Goal: Task Accomplishment & Management: Manage account settings

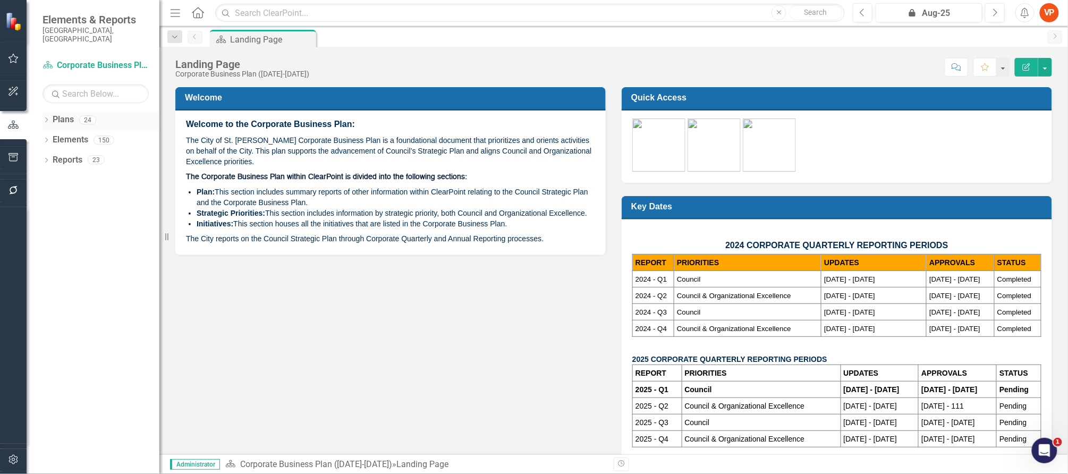
click at [60, 114] on link "Plans" at bounding box center [63, 120] width 21 height 12
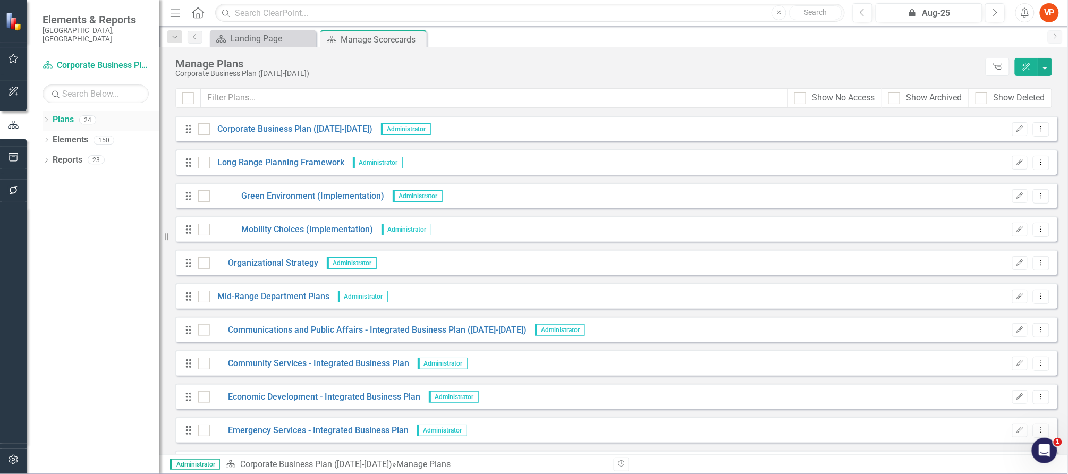
click at [45, 118] on icon "Dropdown" at bounding box center [46, 121] width 7 height 6
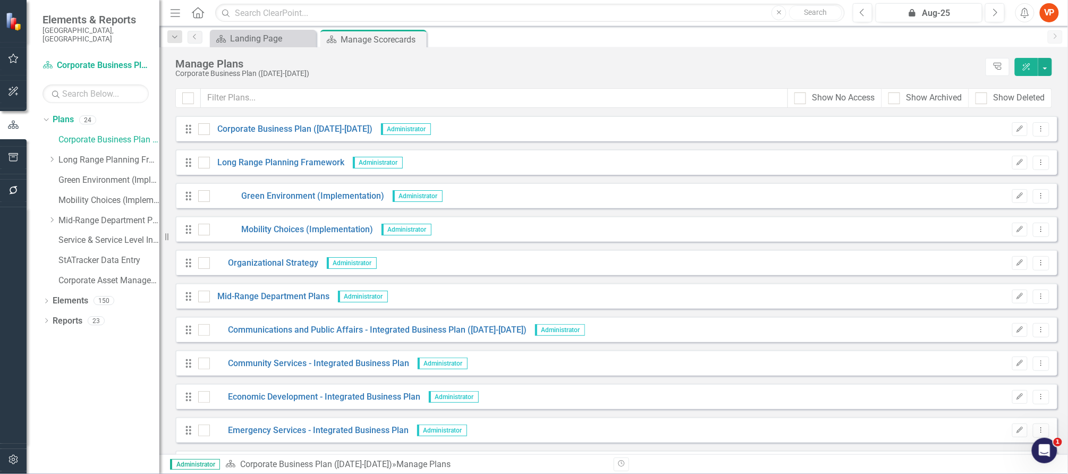
drag, startPoint x: 60, startPoint y: 107, endPoint x: 83, endPoint y: 348, distance: 241.9
click at [83, 348] on div "Dropdown Plans 24 Corporate Business Plan ([DATE]-[DATE]) Dropdown Long Range P…" at bounding box center [93, 292] width 133 height 363
click at [57, 115] on link "Plans" at bounding box center [63, 120] width 21 height 12
click at [1028, 72] on button "ClearPoint AI" at bounding box center [1026, 67] width 23 height 18
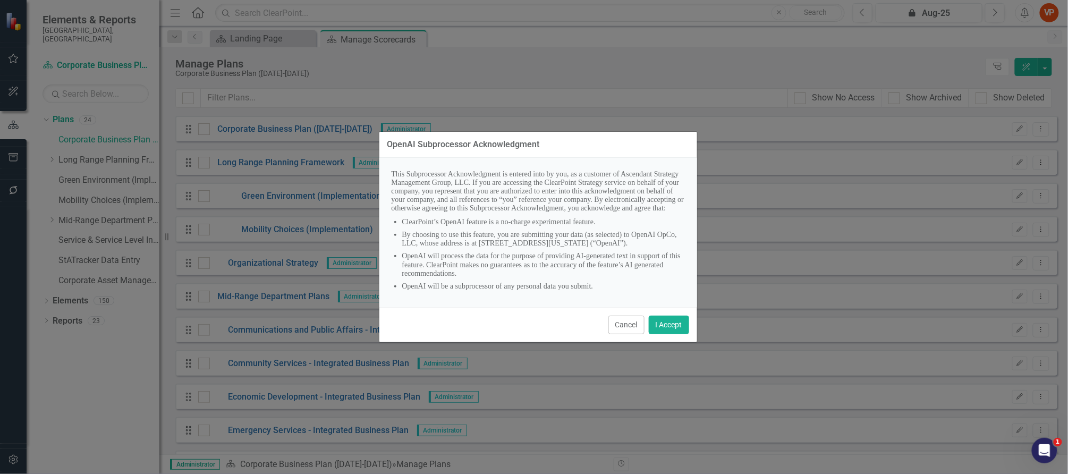
scroll to position [7, 0]
click at [673, 333] on button "I Accept" at bounding box center [669, 325] width 40 height 19
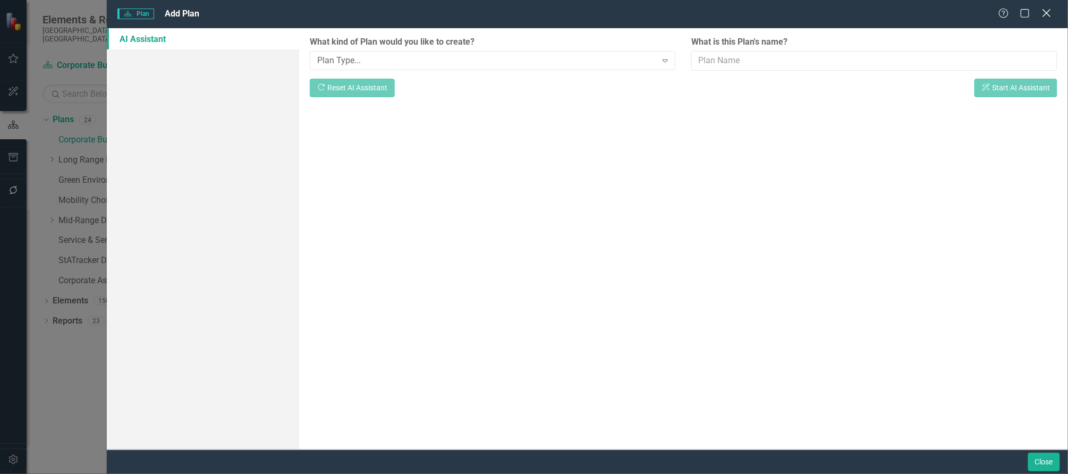
click at [1046, 8] on icon "Close" at bounding box center [1046, 13] width 13 height 10
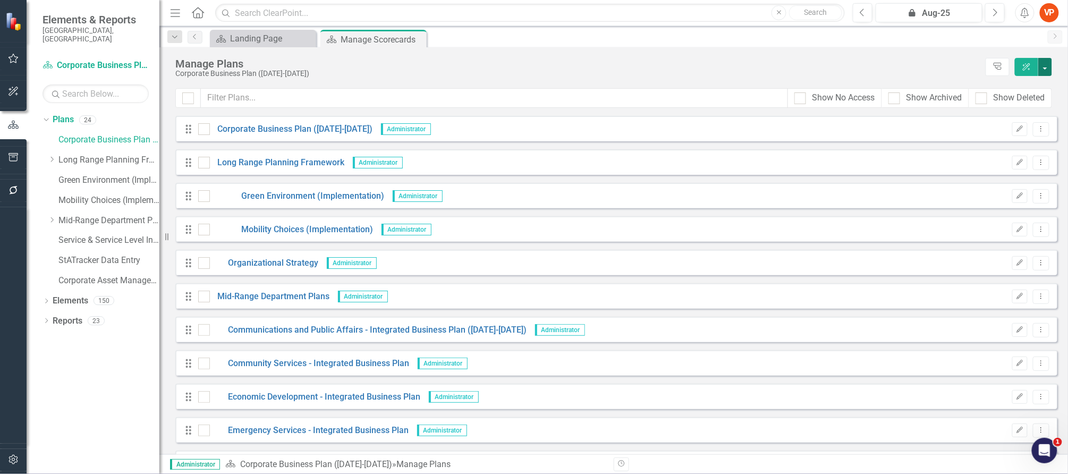
click at [1044, 69] on button "button" at bounding box center [1045, 67] width 14 height 18
click at [1004, 108] on link "Add Add Plan" at bounding box center [1001, 108] width 102 height 20
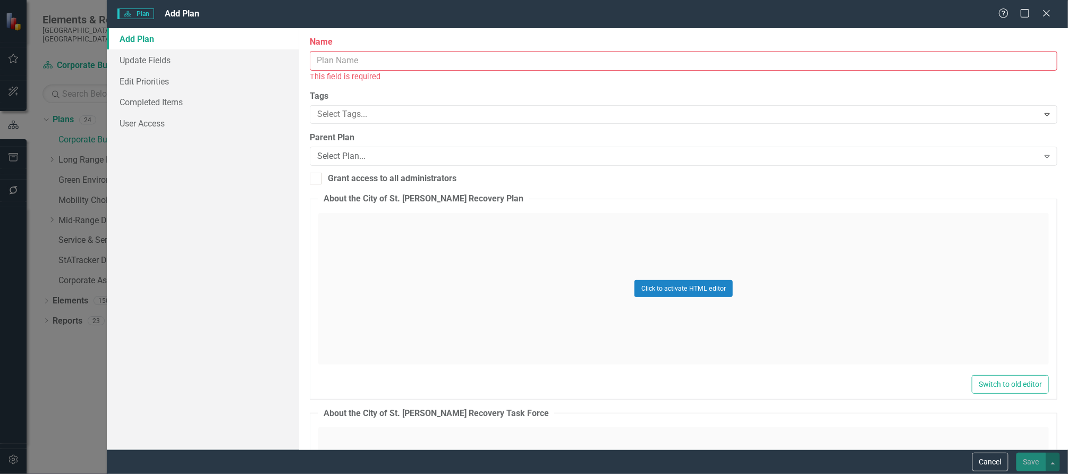
click at [462, 55] on input "Name" at bounding box center [684, 61] width 748 height 20
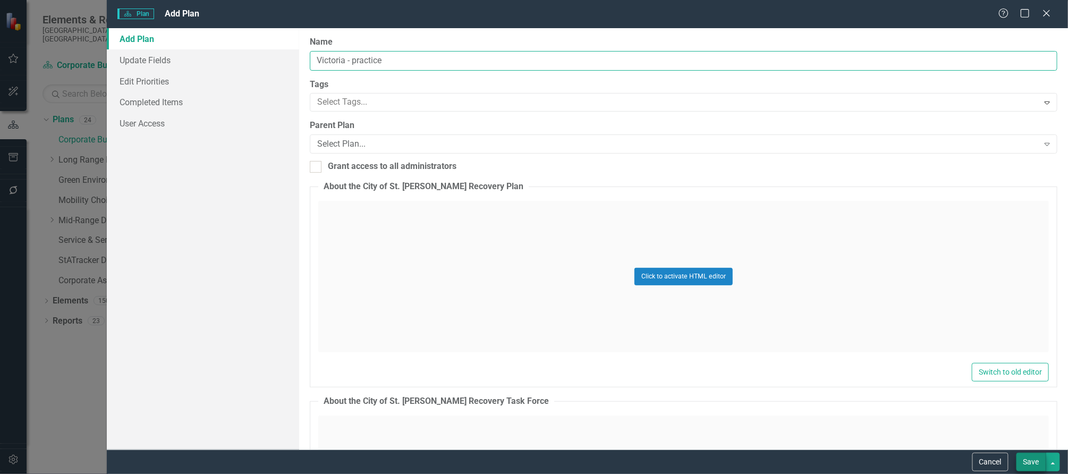
type input "Victoria - practice"
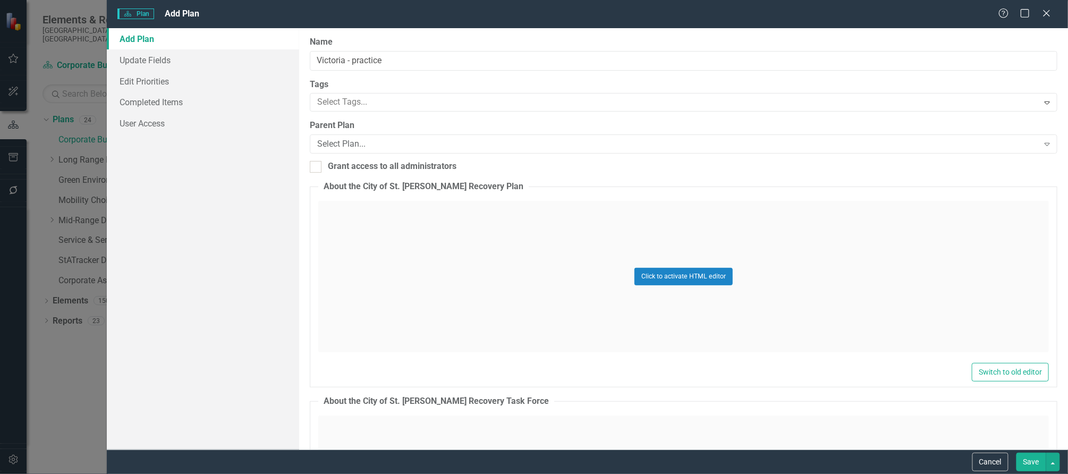
click at [1031, 466] on button "Save" at bounding box center [1032, 462] width 30 height 19
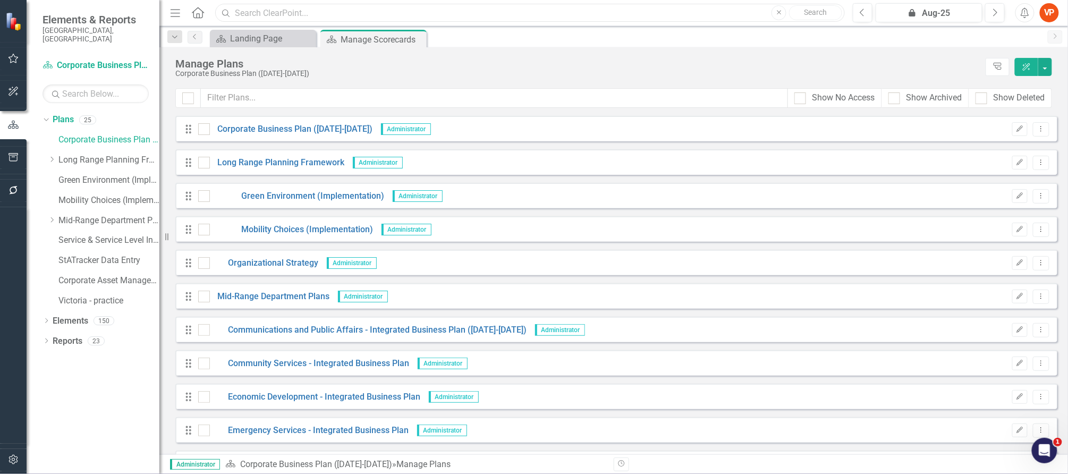
click at [350, 14] on input "text" at bounding box center [530, 13] width 630 height 19
click at [543, 84] on div "Manage Plans Corporate Business Plan ([DATE]-[DATE]) Tree Explorer ClearPoint AI" at bounding box center [613, 67] width 909 height 41
click at [109, 295] on link "Victoria - practice" at bounding box center [108, 301] width 101 height 12
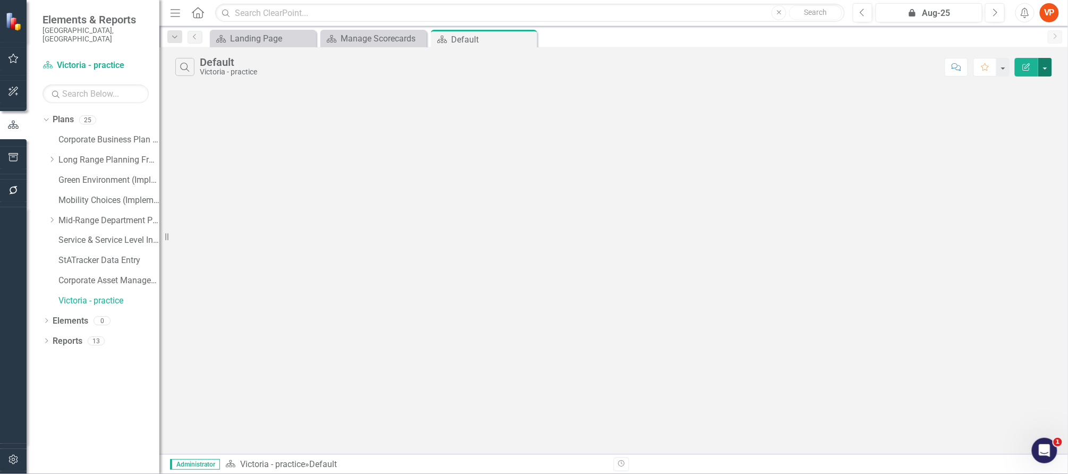
click at [1043, 70] on button "button" at bounding box center [1045, 67] width 14 height 19
click at [877, 116] on div "Search Default Victoria - practice Comment Favorite Edit Report" at bounding box center [613, 250] width 909 height 407
click at [104, 295] on link "Victoria - practice" at bounding box center [108, 301] width 101 height 12
click at [345, 37] on div "Manage Scorecards" at bounding box center [376, 38] width 70 height 13
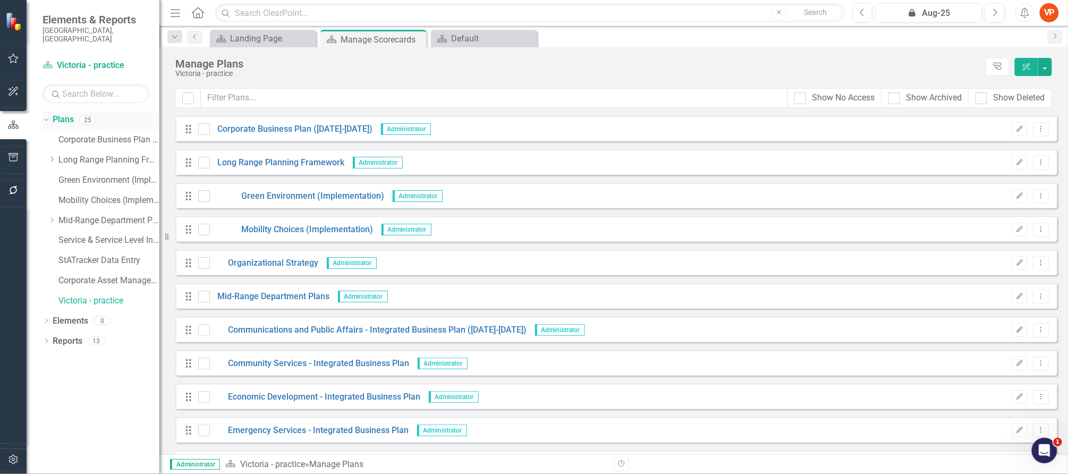
click at [65, 114] on link "Plans" at bounding box center [63, 120] width 21 height 12
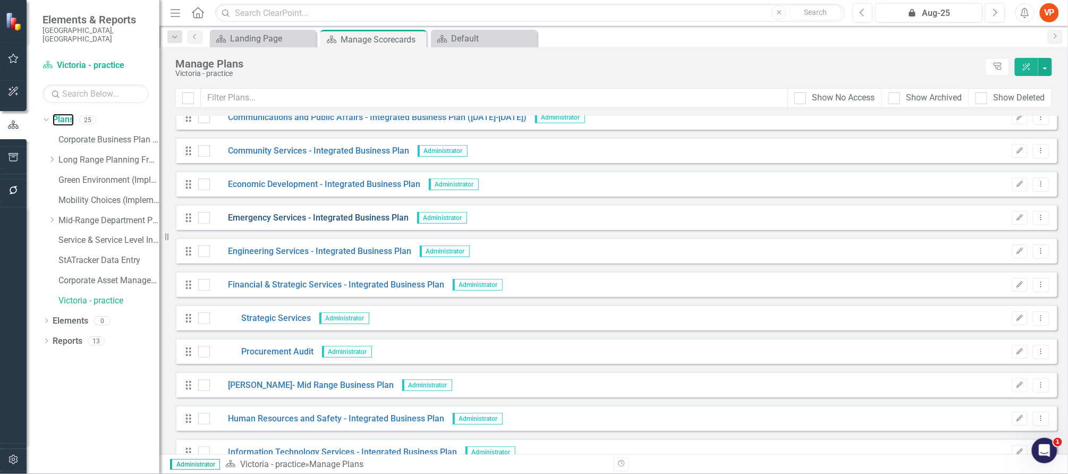
scroll to position [498, 0]
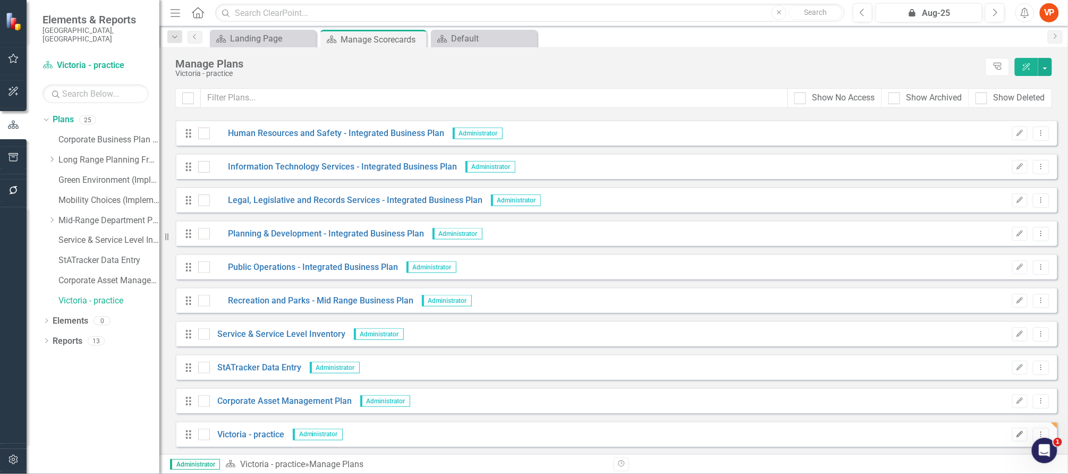
click at [1016, 437] on button "Edit" at bounding box center [1019, 435] width 15 height 14
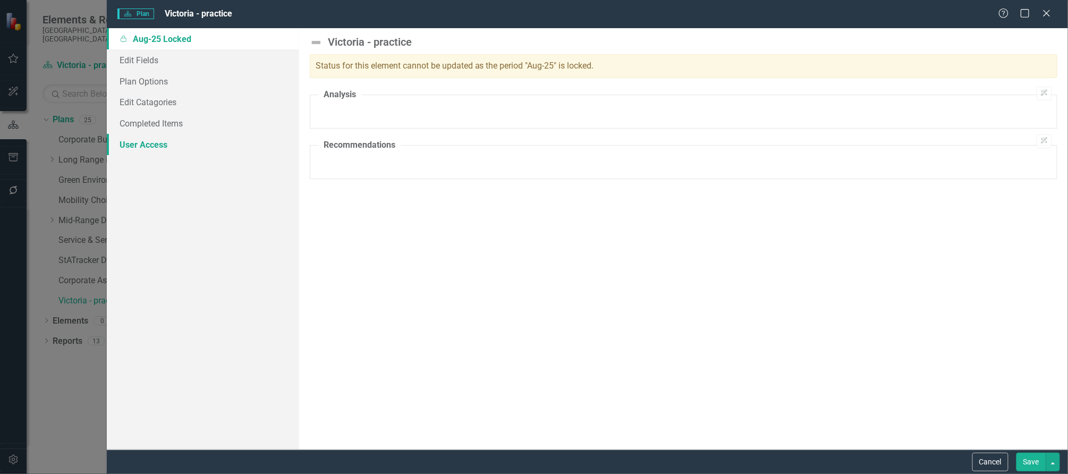
click at [148, 145] on link "User Access" at bounding box center [203, 144] width 192 height 21
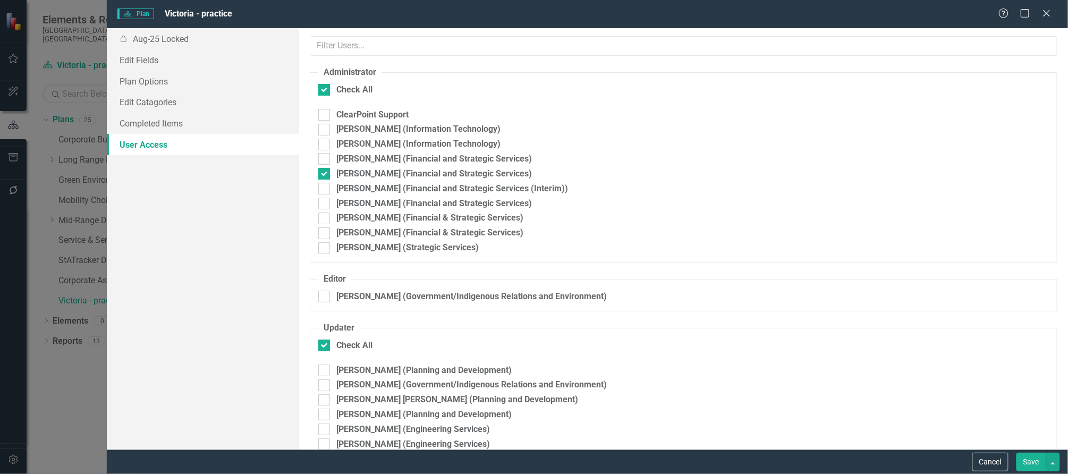
checkbox input "false"
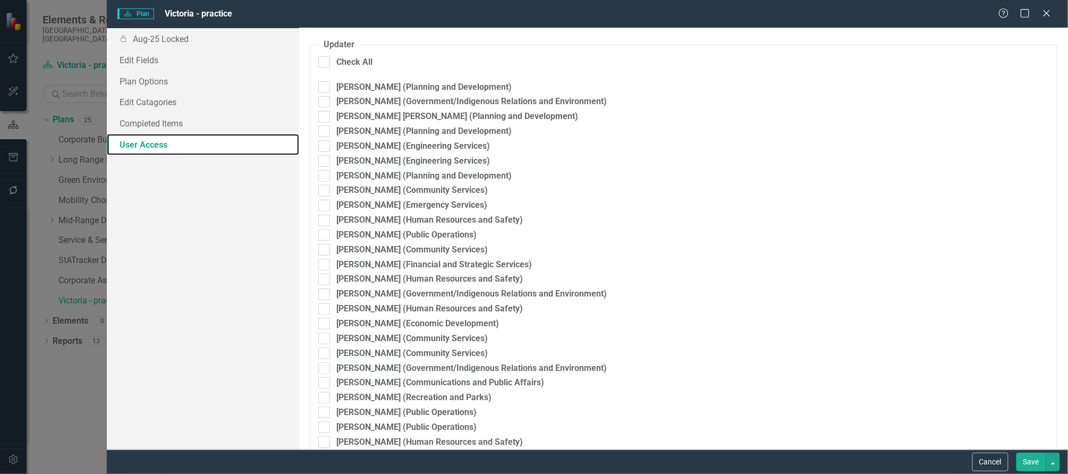
scroll to position [71, 0]
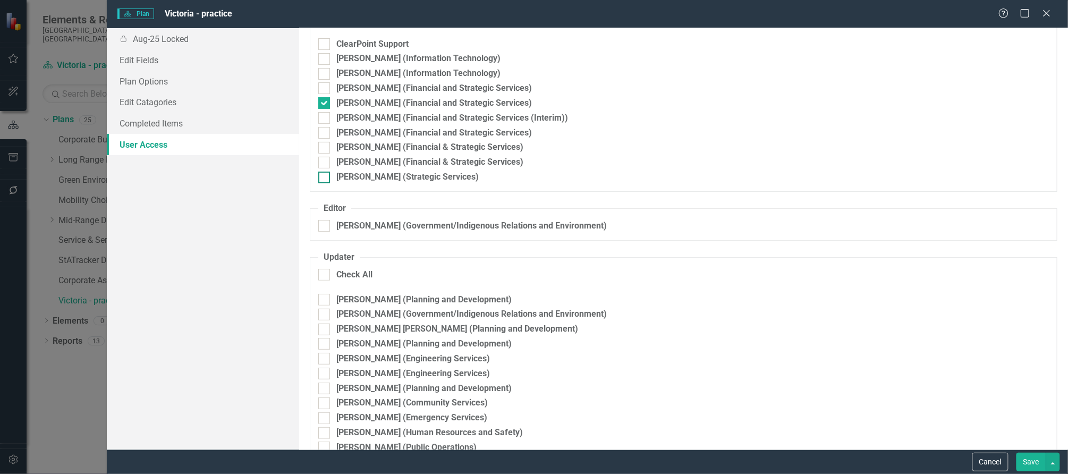
click at [326, 173] on div at bounding box center [324, 178] width 12 height 12
click at [325, 173] on input "[PERSON_NAME] (Strategic Services)" at bounding box center [321, 175] width 7 height 7
checkbox input "true"
click at [323, 161] on input "[PERSON_NAME] (Financial & Strategic Services)" at bounding box center [321, 160] width 7 height 7
checkbox input "true"
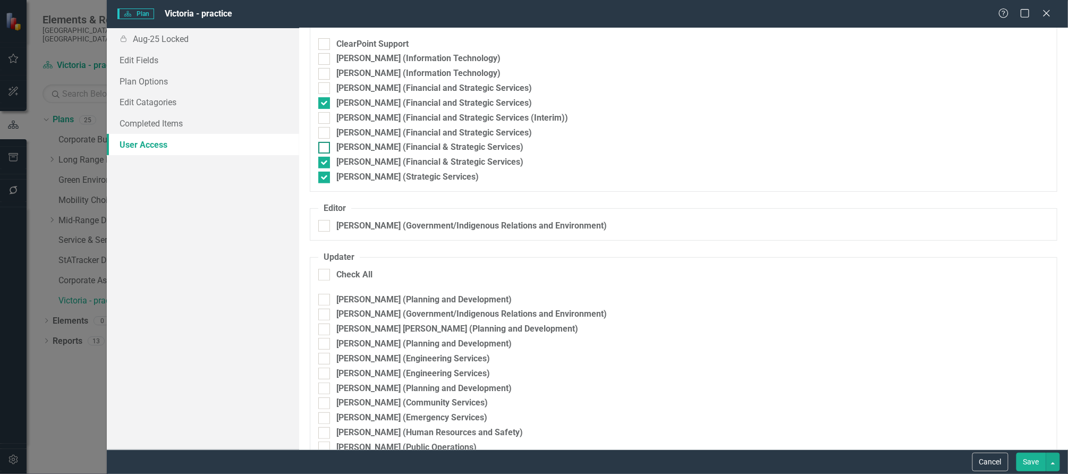
click at [323, 149] on div at bounding box center [324, 148] width 12 height 12
click at [323, 149] on input "[PERSON_NAME] (Financial & Strategic Services)" at bounding box center [321, 145] width 7 height 7
checkbox input "true"
click at [322, 134] on div at bounding box center [324, 133] width 12 height 12
click at [322, 134] on input "[PERSON_NAME] (Financial and Strategic Services)" at bounding box center [321, 130] width 7 height 7
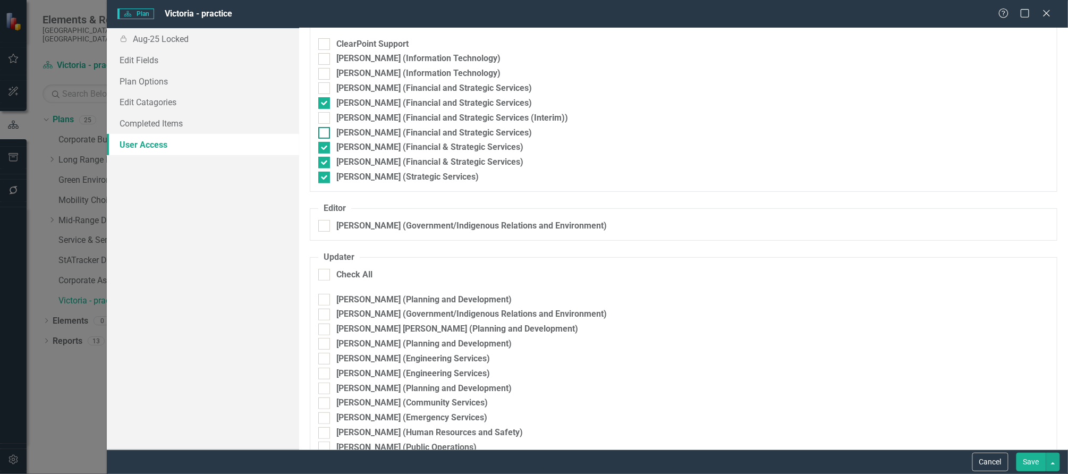
checkbox input "true"
click at [322, 116] on input "[PERSON_NAME] (Financial and Strategic Services (Interim))" at bounding box center [321, 115] width 7 height 7
checkbox input "true"
click at [1026, 463] on button "Save" at bounding box center [1032, 462] width 30 height 19
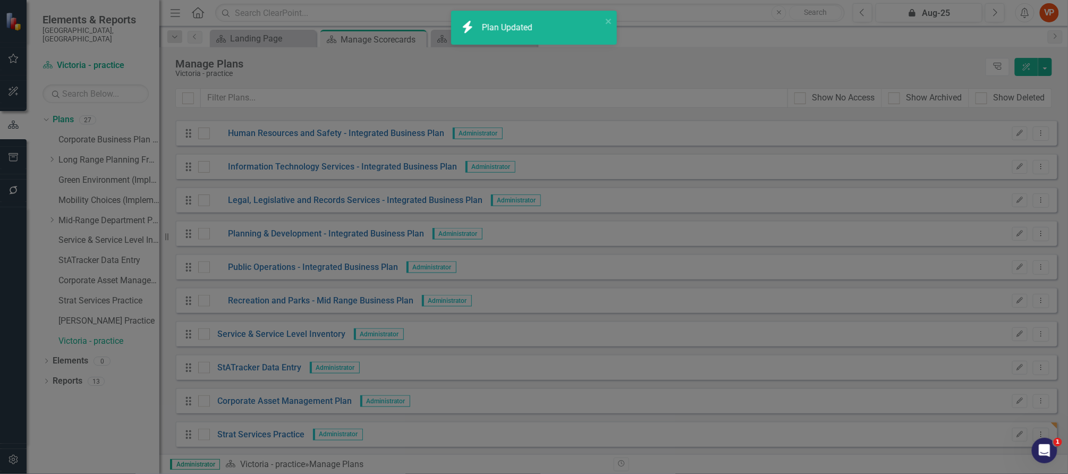
scroll to position [565, 0]
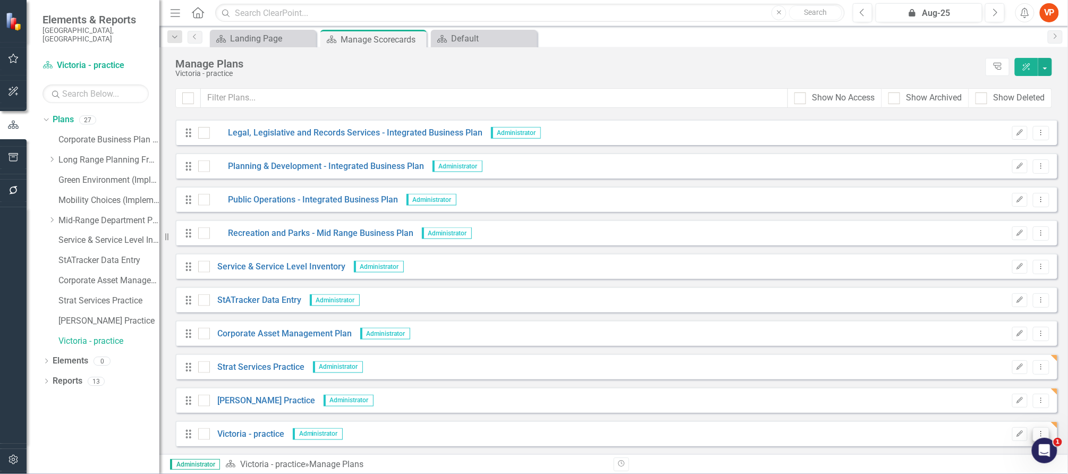
click at [1033, 433] on button "Dropdown Menu" at bounding box center [1041, 434] width 16 height 14
click at [979, 379] on link "Edit Edit Plan" at bounding box center [993, 377] width 97 height 20
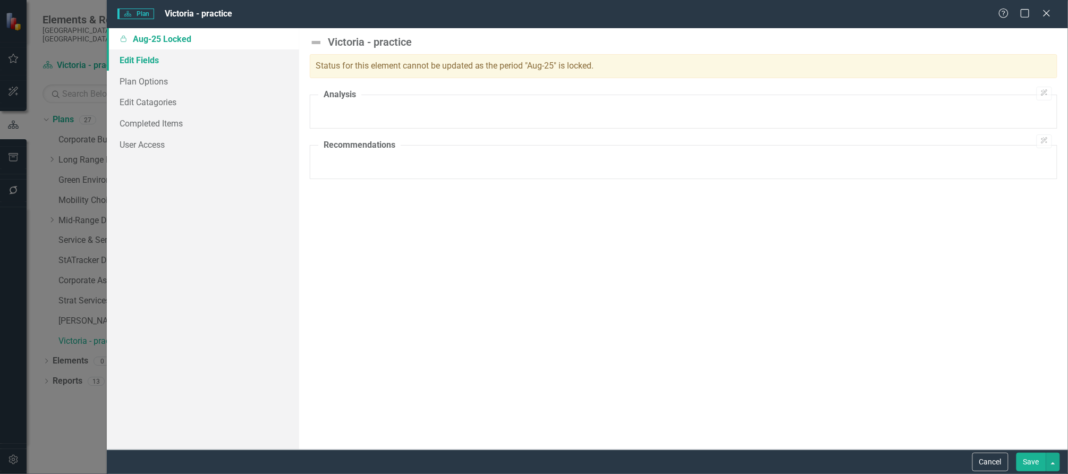
click at [132, 61] on link "Edit Fields" at bounding box center [203, 59] width 192 height 21
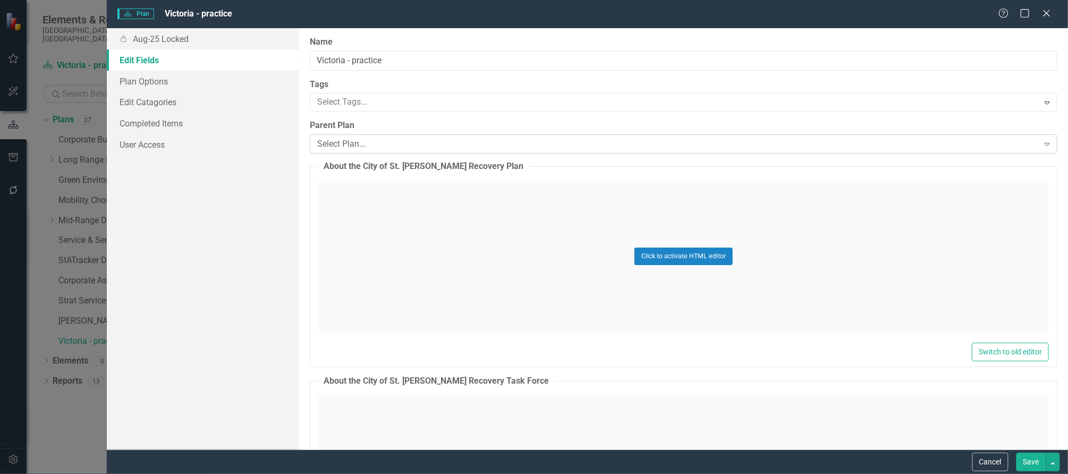
click at [353, 150] on div "Select Plan..." at bounding box center [678, 144] width 722 height 12
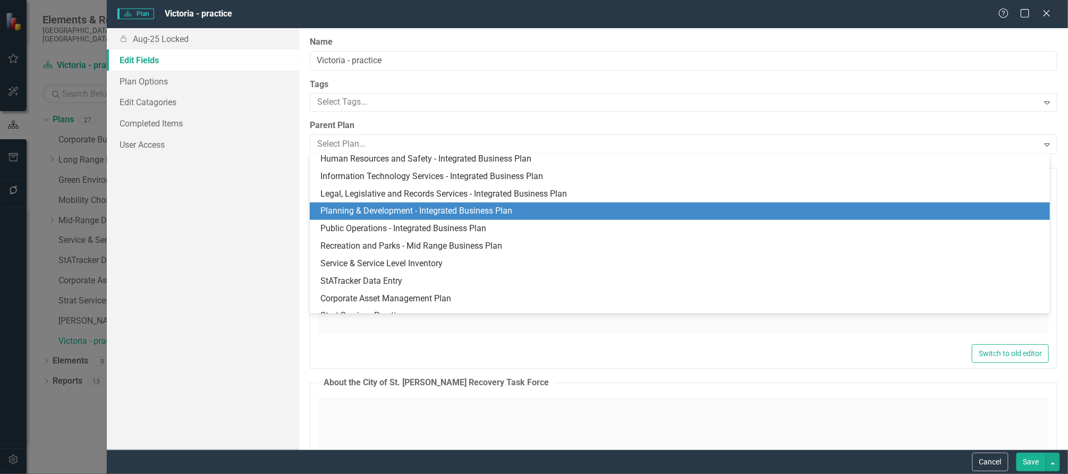
scroll to position [312, 0]
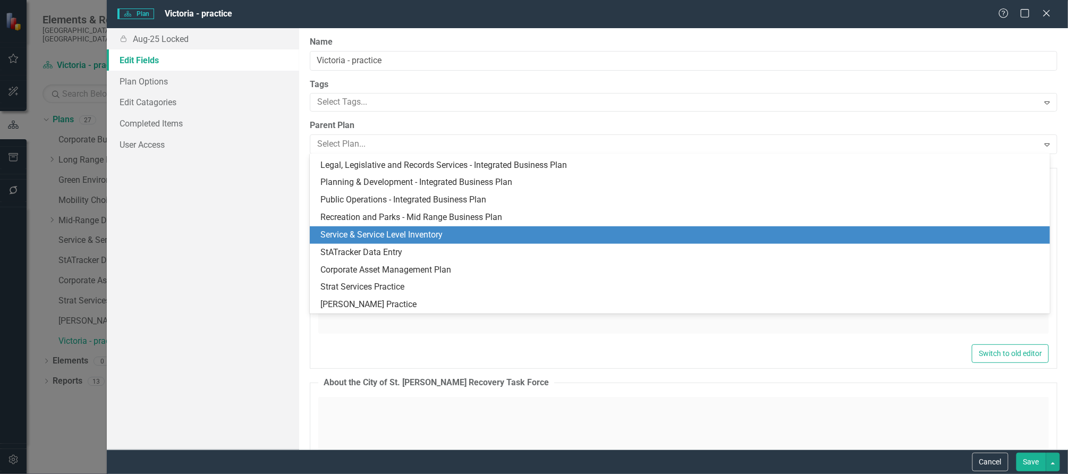
click at [356, 233] on div "Service & Service Level Inventory" at bounding box center [681, 235] width 723 height 12
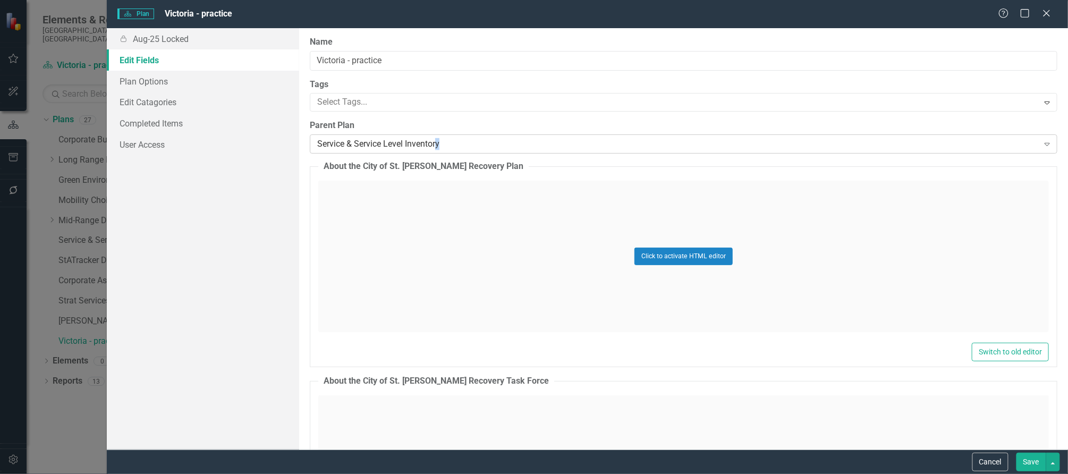
drag, startPoint x: 477, startPoint y: 142, endPoint x: 436, endPoint y: 141, distance: 41.5
click at [436, 141] on div "Service & Service Level Inventory" at bounding box center [678, 144] width 722 height 12
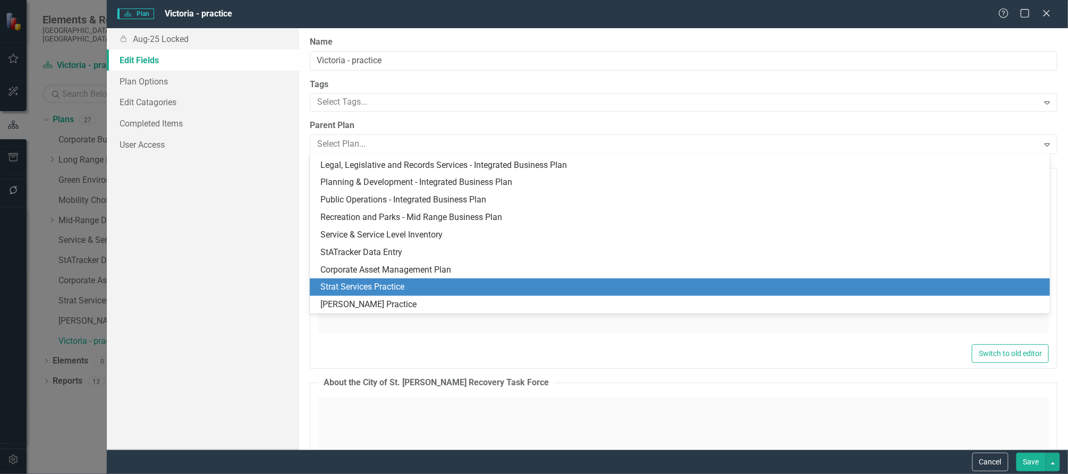
click at [393, 286] on div "Strat Services Practice" at bounding box center [681, 287] width 723 height 12
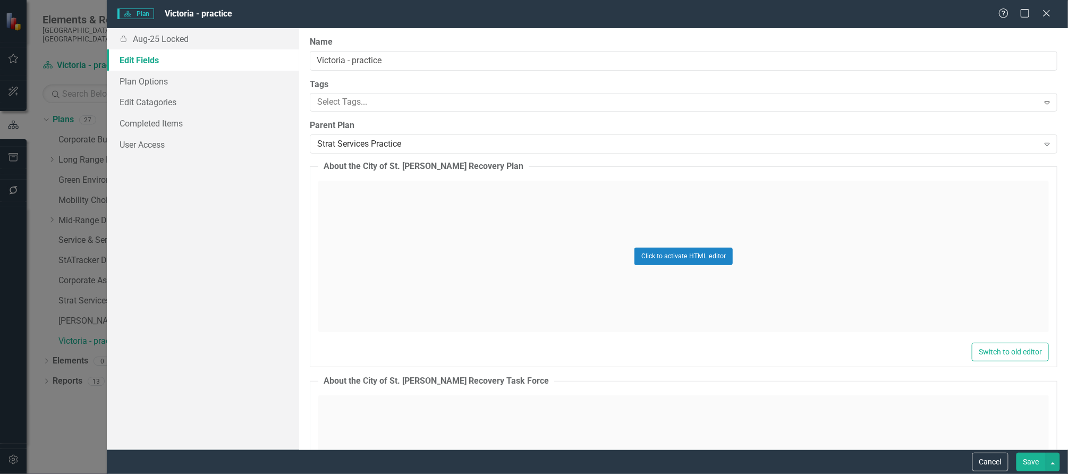
click at [1025, 465] on button "Save" at bounding box center [1032, 462] width 30 height 19
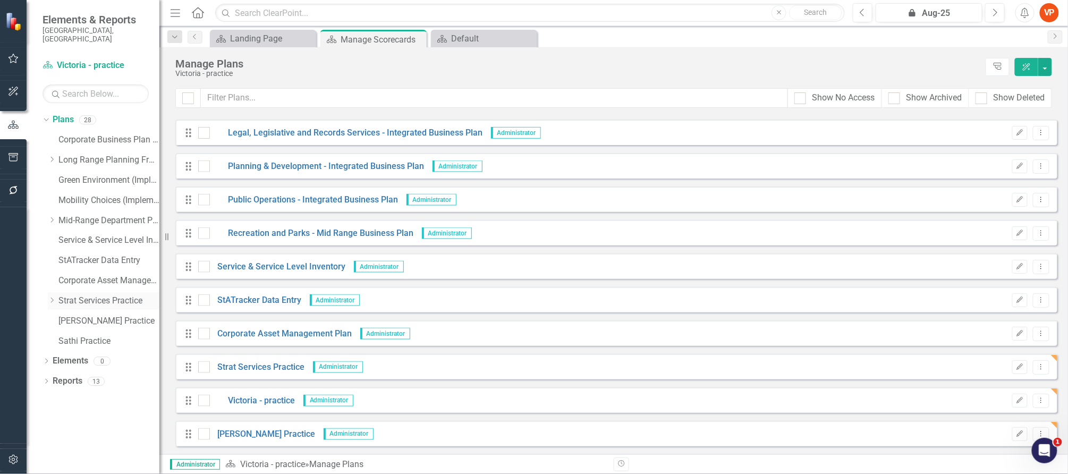
click at [51, 297] on icon "Dropdown" at bounding box center [52, 300] width 8 height 6
click at [81, 315] on link "Victoria - practice" at bounding box center [114, 321] width 90 height 12
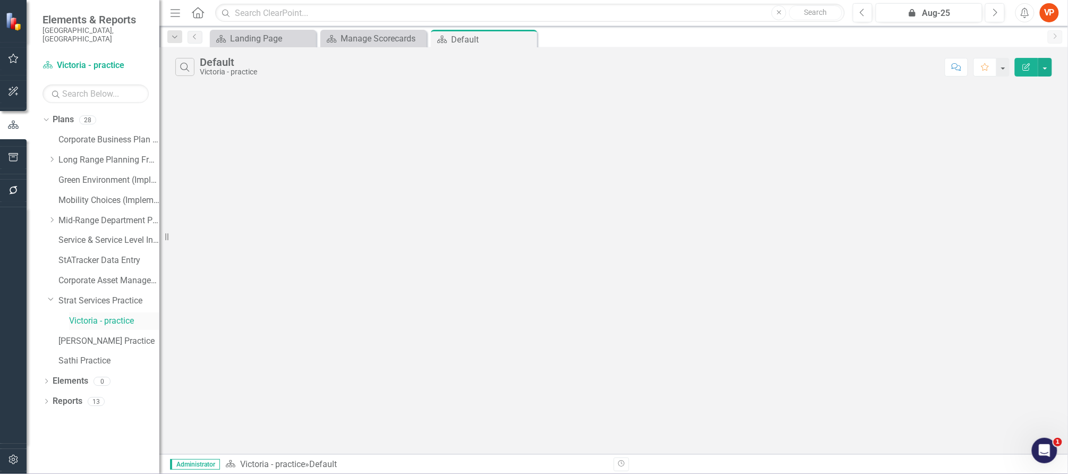
click at [107, 315] on link "Victoria - practice" at bounding box center [114, 321] width 90 height 12
click at [1048, 69] on button "button" at bounding box center [1045, 67] width 14 height 19
click at [1006, 84] on link "Edit Report Edit Report" at bounding box center [1010, 87] width 84 height 20
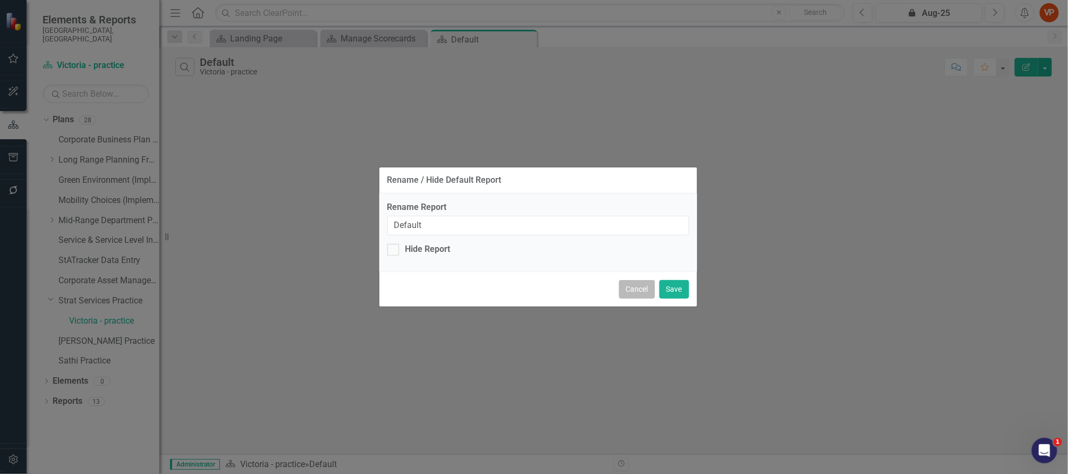
click at [639, 297] on button "Cancel" at bounding box center [637, 289] width 36 height 19
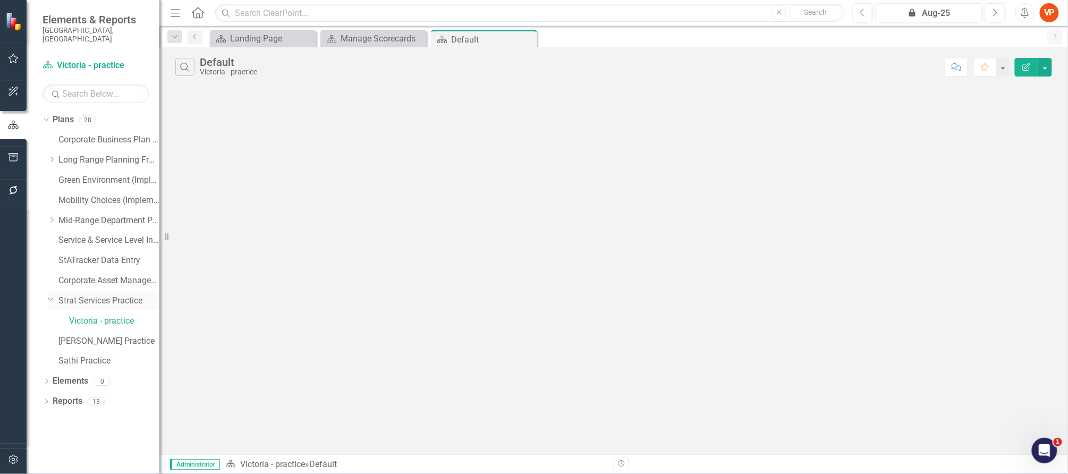
click at [104, 295] on link "Strat Services Practice" at bounding box center [108, 301] width 101 height 12
click at [49, 295] on icon "Dropdown" at bounding box center [51, 299] width 6 height 8
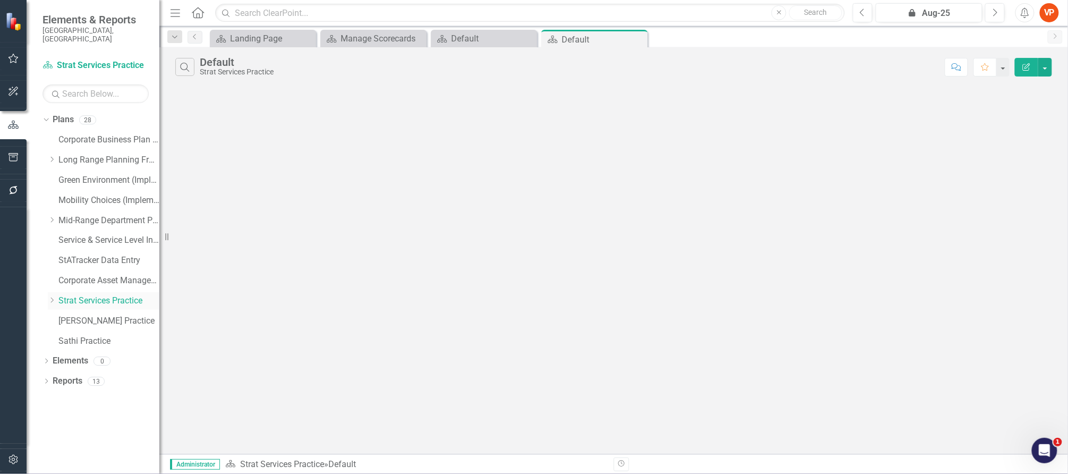
click at [49, 297] on icon "Dropdown" at bounding box center [52, 300] width 8 height 6
click at [79, 315] on link "Victoria - practice" at bounding box center [114, 321] width 90 height 12
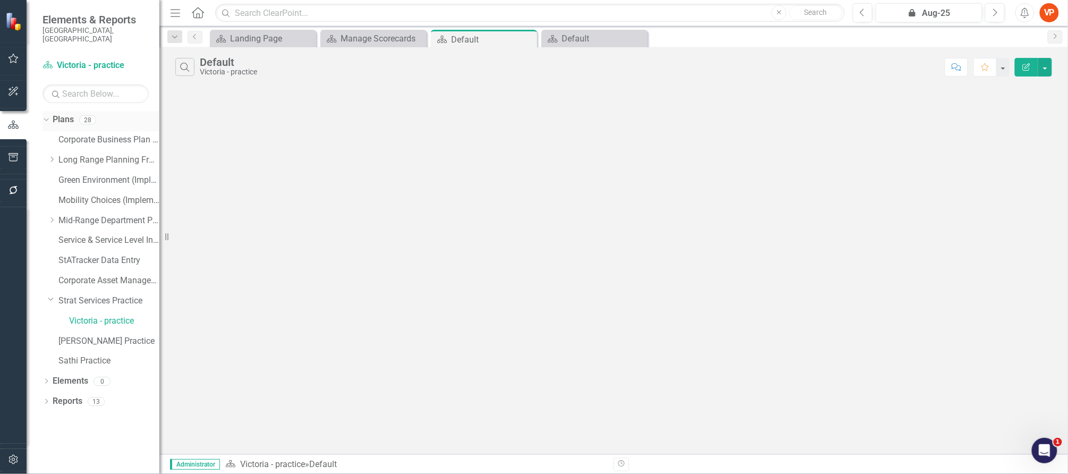
click at [60, 114] on link "Plans" at bounding box center [63, 120] width 21 height 12
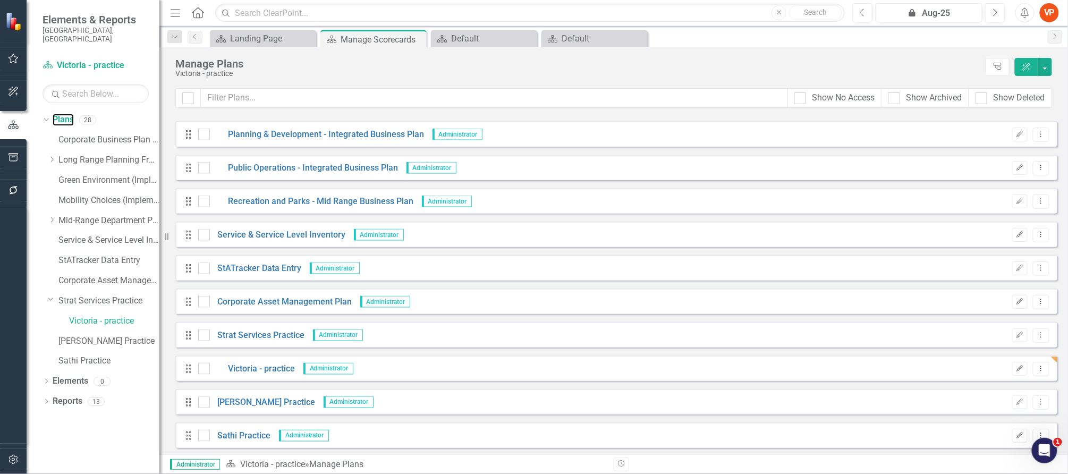
scroll to position [599, 0]
click at [1017, 367] on icon "button" at bounding box center [1020, 366] width 6 height 6
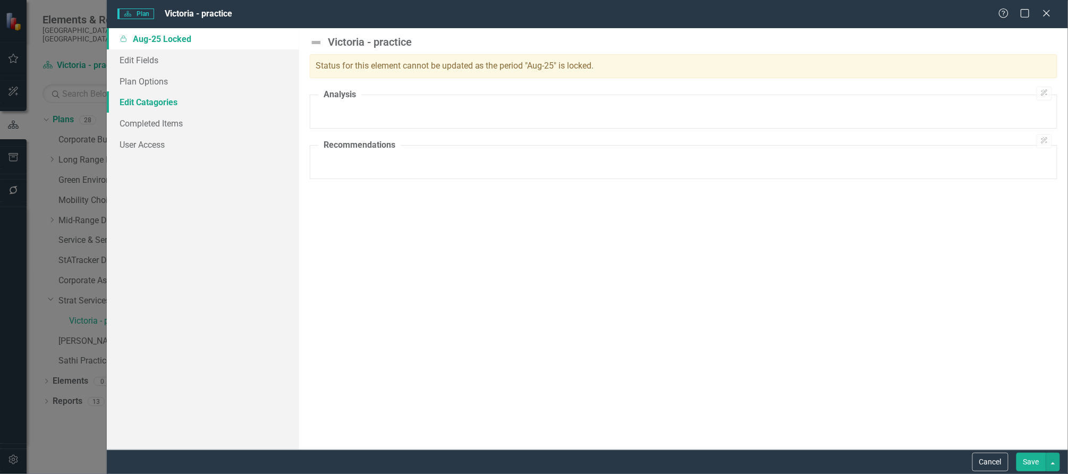
click at [143, 106] on link "Edit Catagories" at bounding box center [203, 101] width 192 height 21
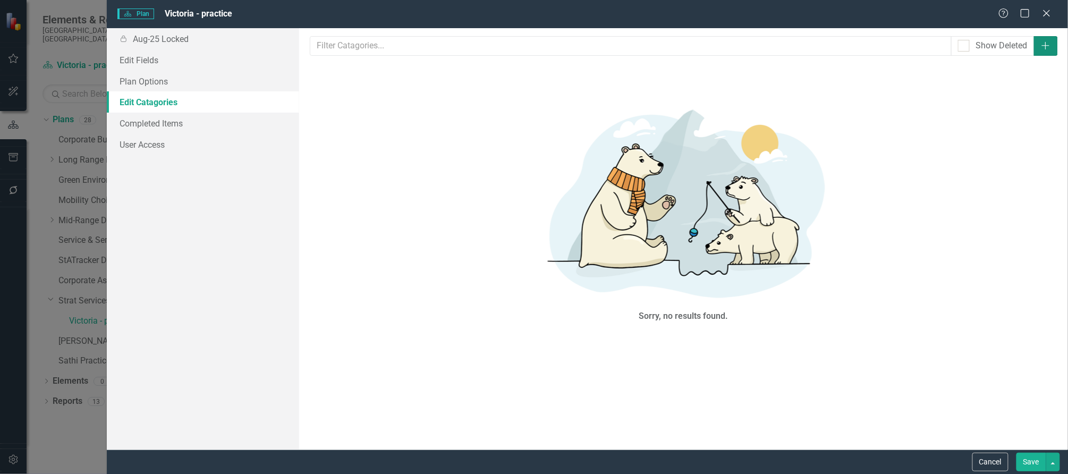
click at [1050, 48] on icon "Add" at bounding box center [1046, 45] width 11 height 9
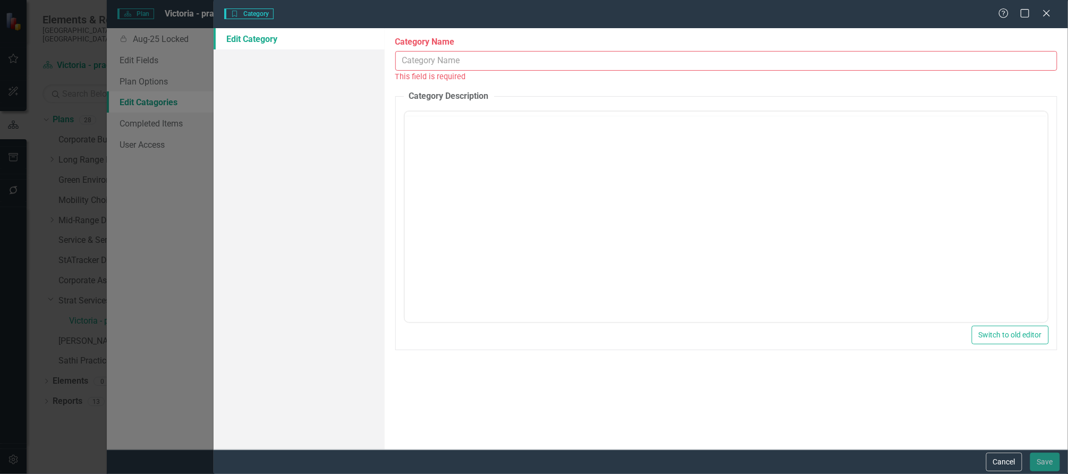
scroll to position [0, 0]
click at [549, 57] on input "Category Name" at bounding box center [726, 61] width 662 height 20
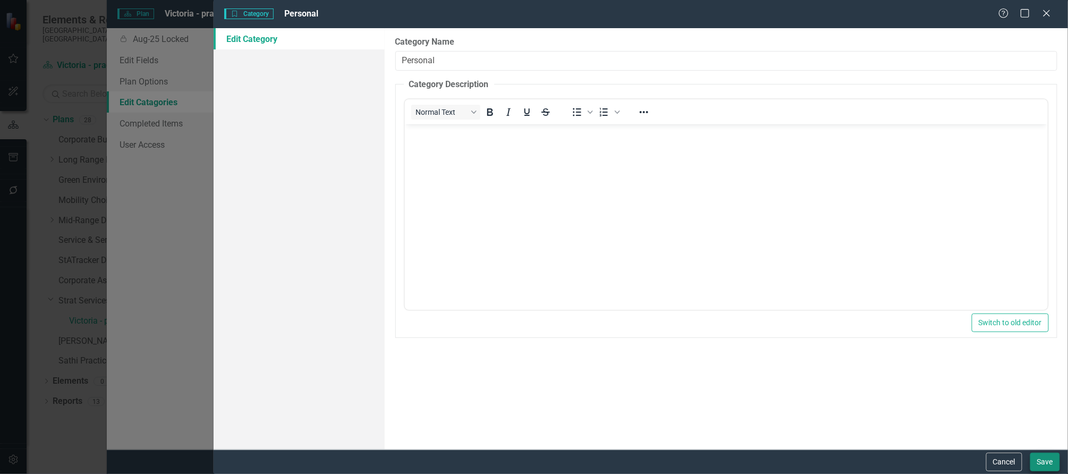
type input "Personal"
click at [1043, 458] on button "Save" at bounding box center [1045, 462] width 30 height 19
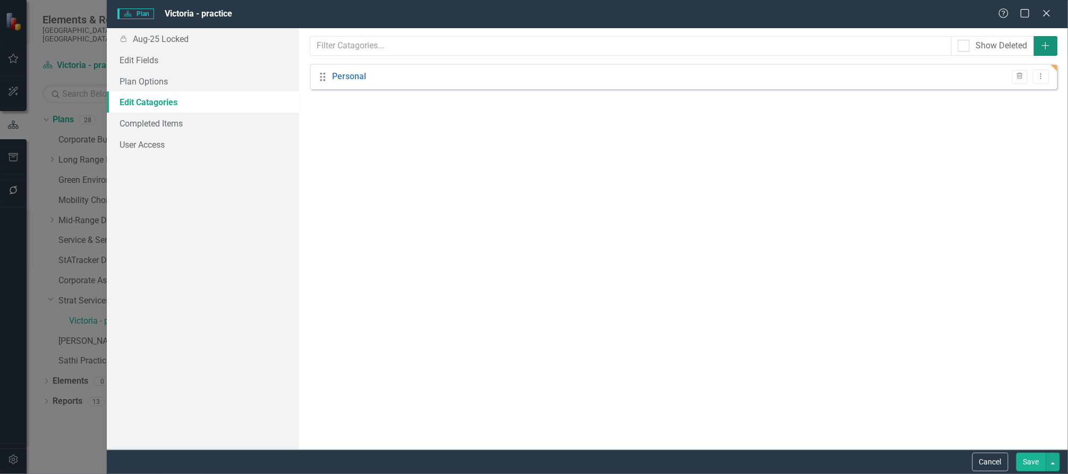
click at [1048, 43] on icon "Add" at bounding box center [1046, 45] width 11 height 9
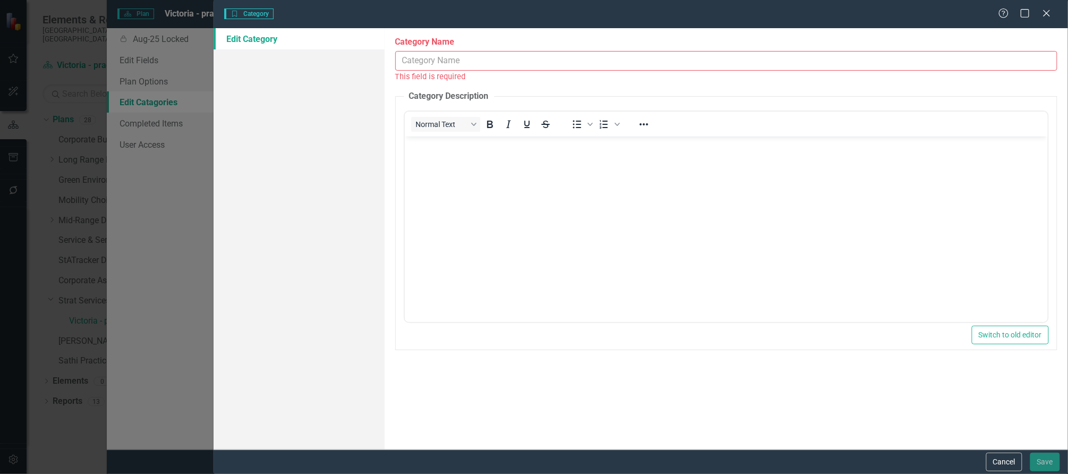
click at [418, 58] on input "Category Name" at bounding box center [726, 61] width 662 height 20
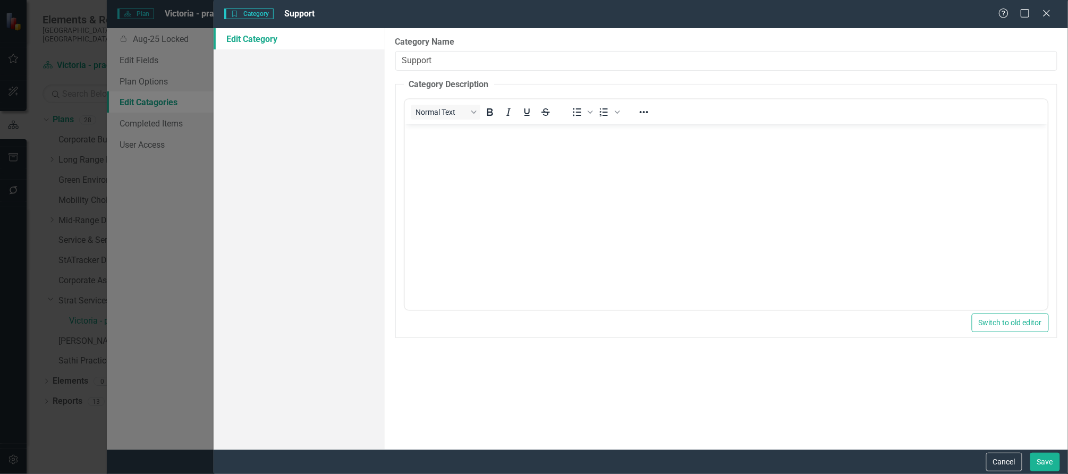
type input "Support"
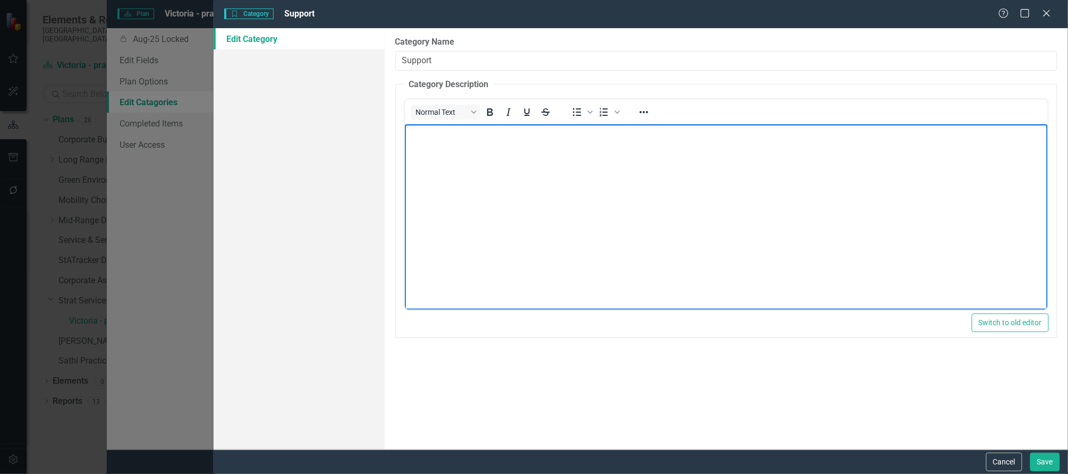
click at [462, 149] on body "Rich Text Area. Press ALT-0 for help." at bounding box center [725, 203] width 643 height 159
drag, startPoint x: 478, startPoint y: 135, endPoint x: 373, endPoint y: 129, distance: 104.9
click at [404, 129] on html "Things I will do for others." at bounding box center [725, 203] width 643 height 159
copy p "Things I will do for"
click at [613, 138] on p "Things I will do for others." at bounding box center [726, 133] width 638 height 13
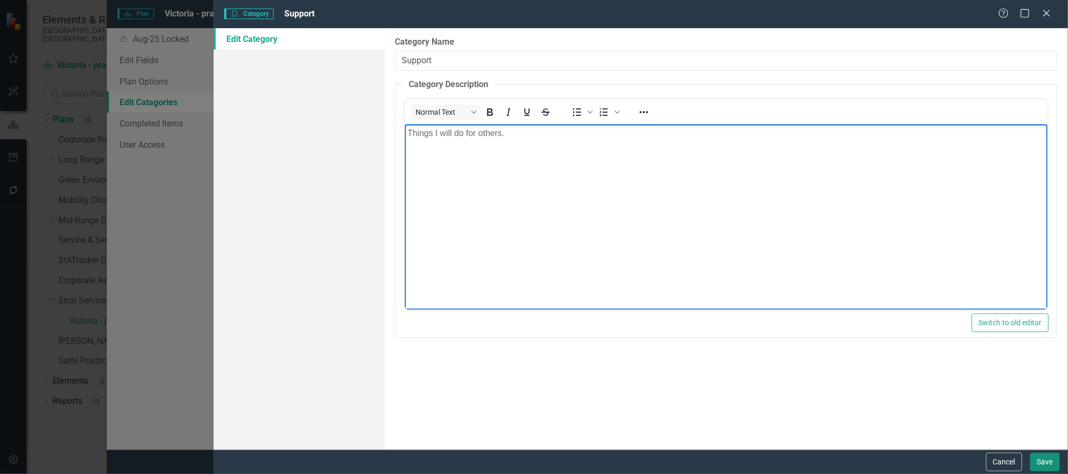
click at [1041, 464] on button "Save" at bounding box center [1045, 462] width 30 height 19
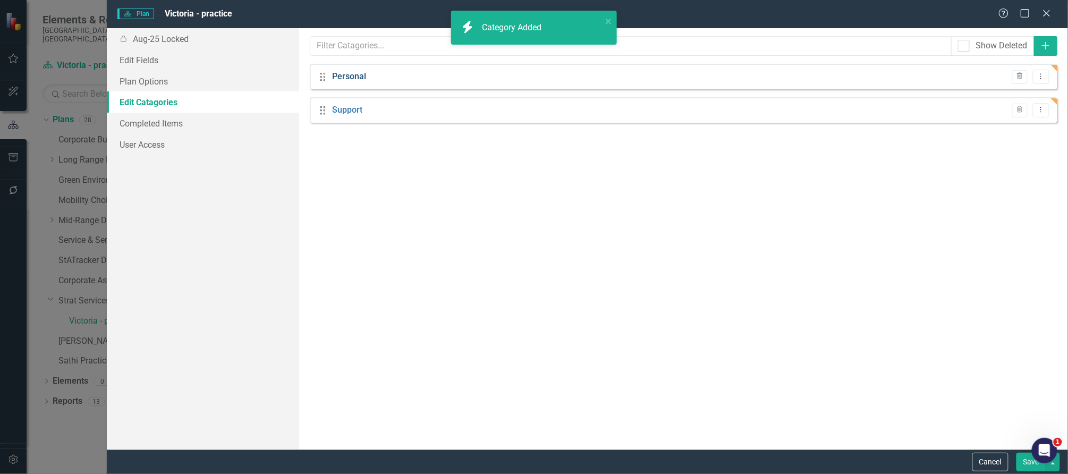
click at [350, 75] on link "Personal" at bounding box center [349, 77] width 34 height 12
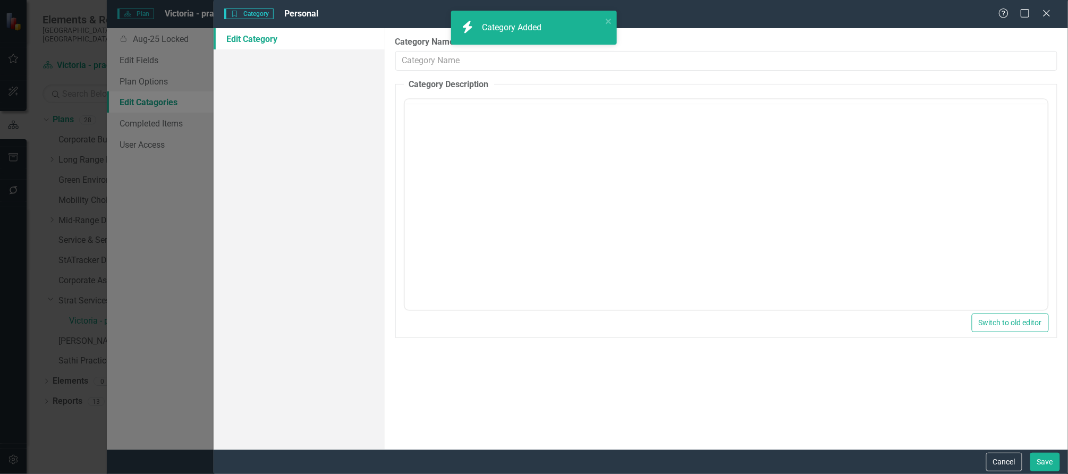
type input "Personal"
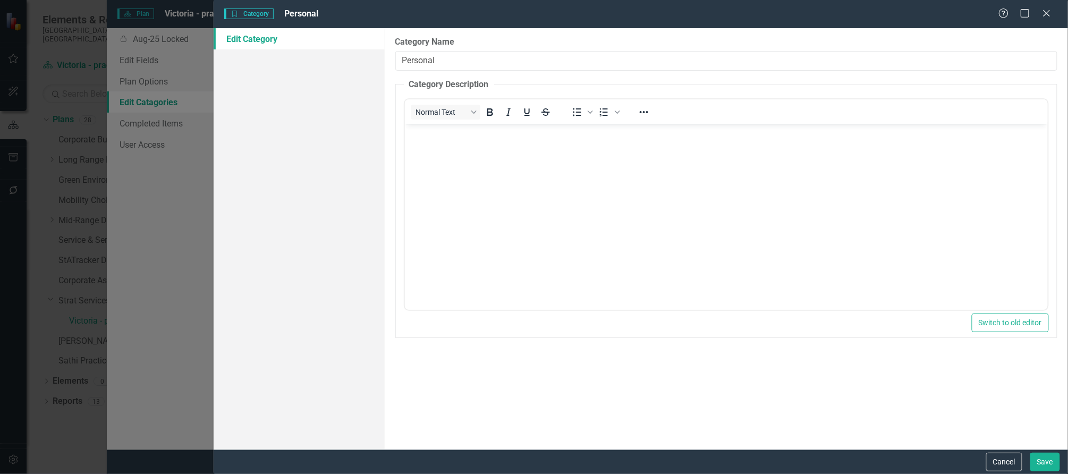
click at [518, 149] on body "Rich Text Area. Press ALT-0 for help." at bounding box center [725, 203] width 643 height 159
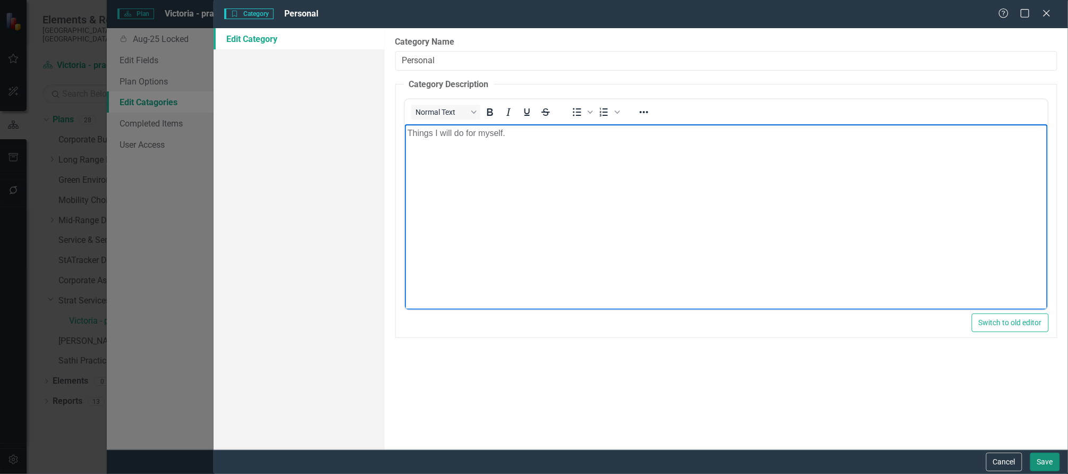
click at [1054, 466] on button "Save" at bounding box center [1045, 462] width 30 height 19
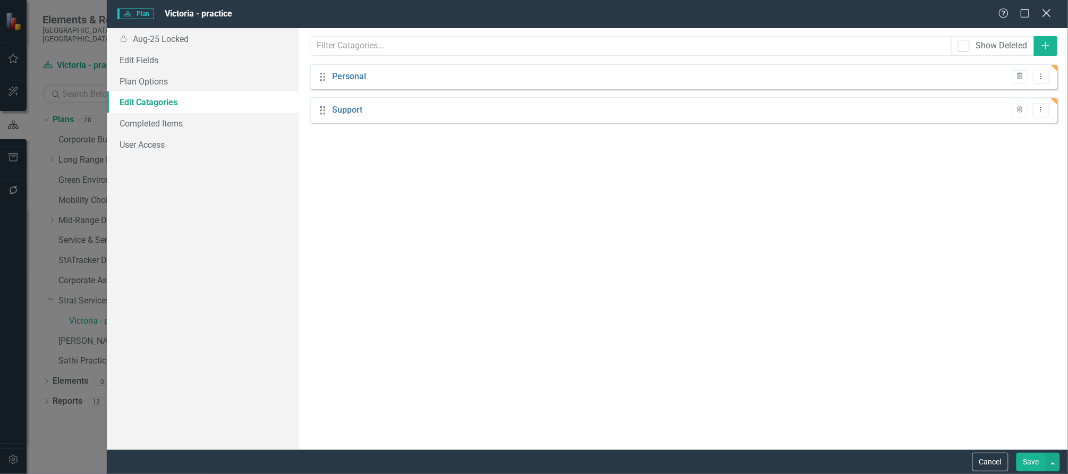
click at [1049, 15] on icon at bounding box center [1047, 13] width 8 height 8
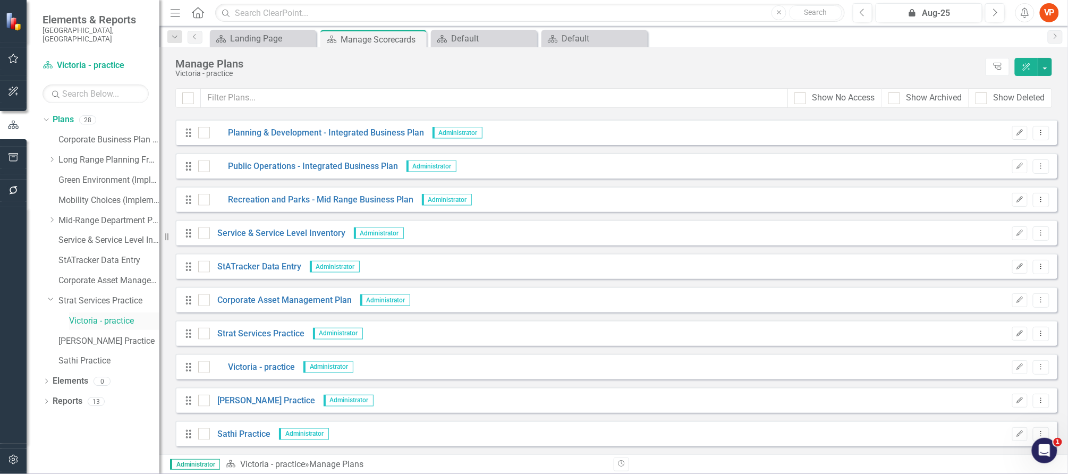
click at [80, 315] on link "Victoria - practice" at bounding box center [114, 321] width 90 height 12
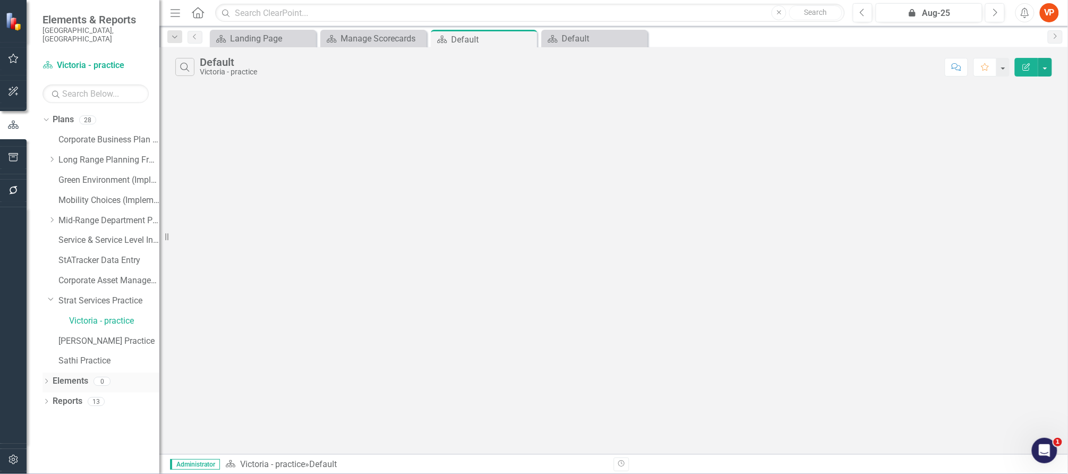
click at [46, 379] on icon "Dropdown" at bounding box center [46, 382] width 7 height 6
click at [82, 395] on link "Strategy Strategies" at bounding box center [85, 401] width 54 height 12
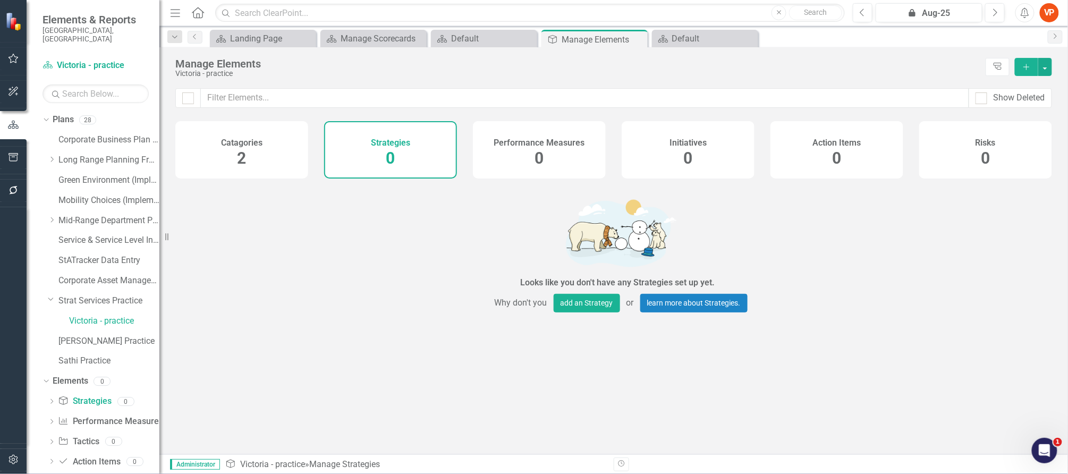
click at [261, 160] on div "Catagories 2" at bounding box center [241, 149] width 133 height 57
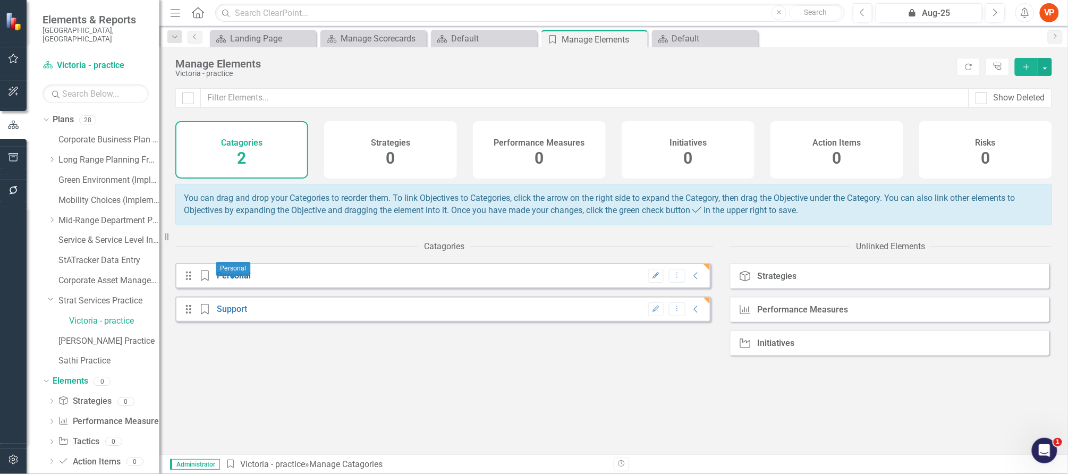
click at [234, 281] on link "Personal" at bounding box center [234, 275] width 34 height 10
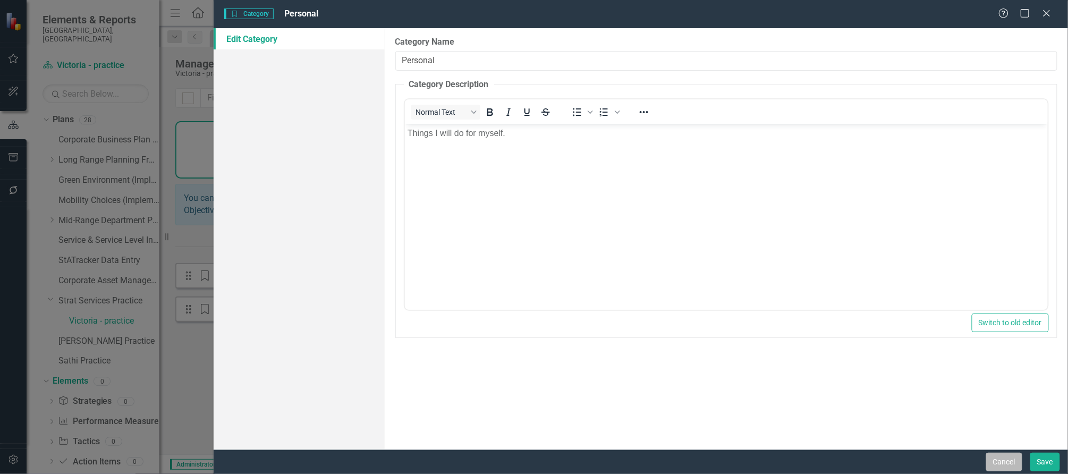
click at [1006, 470] on button "Cancel" at bounding box center [1004, 462] width 36 height 19
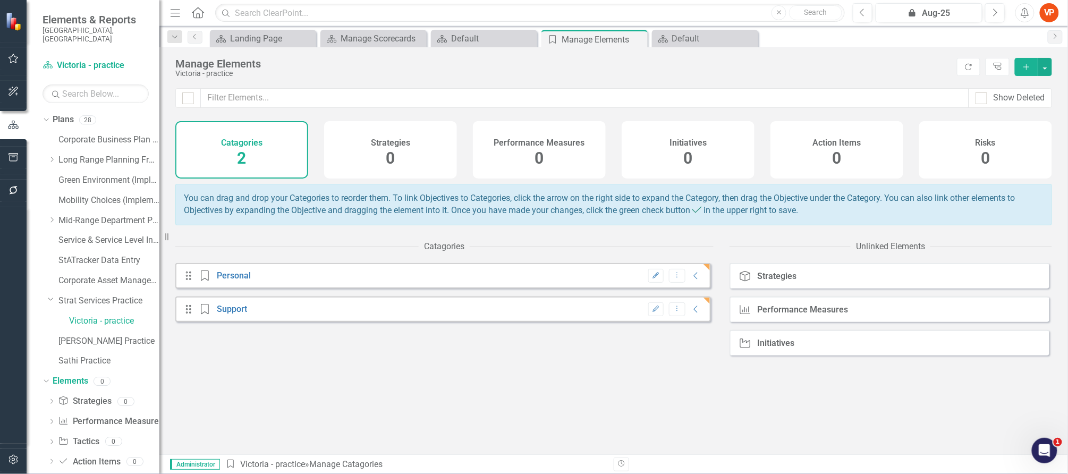
click at [837, 147] on h4 "Action Items" at bounding box center [837, 143] width 48 height 10
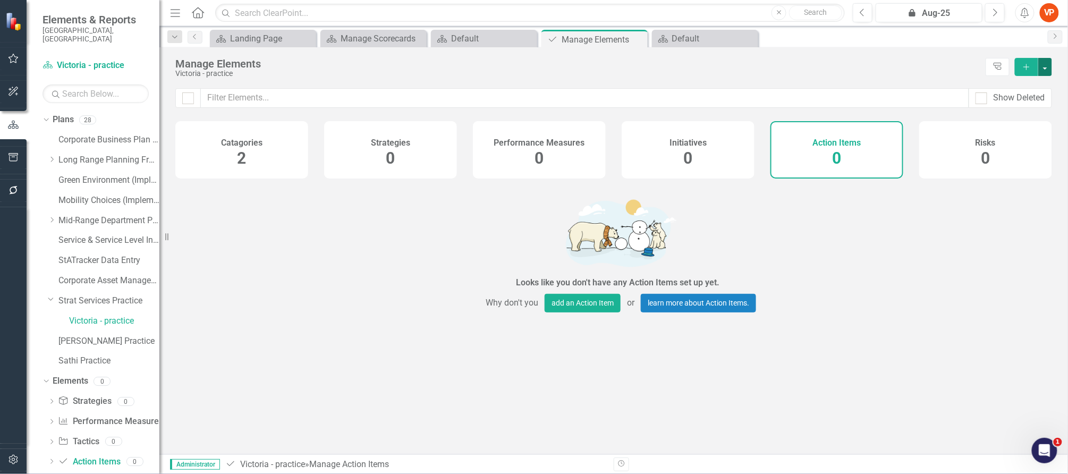
click at [1046, 63] on button "button" at bounding box center [1045, 67] width 14 height 18
click at [1019, 83] on link "Action Item Add Action Item" at bounding box center [1009, 87] width 85 height 20
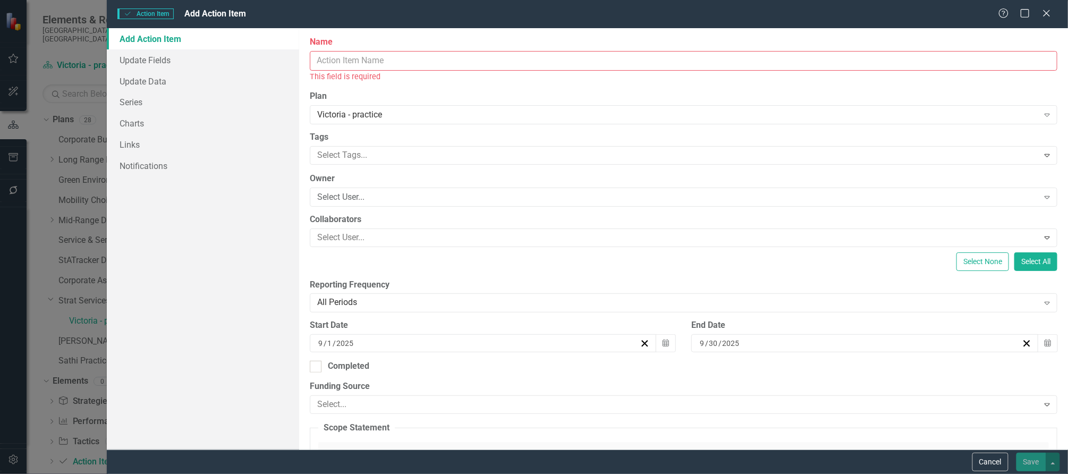
click at [440, 60] on input "Name" at bounding box center [684, 61] width 748 height 20
click at [1049, 12] on icon "Close" at bounding box center [1046, 13] width 13 height 10
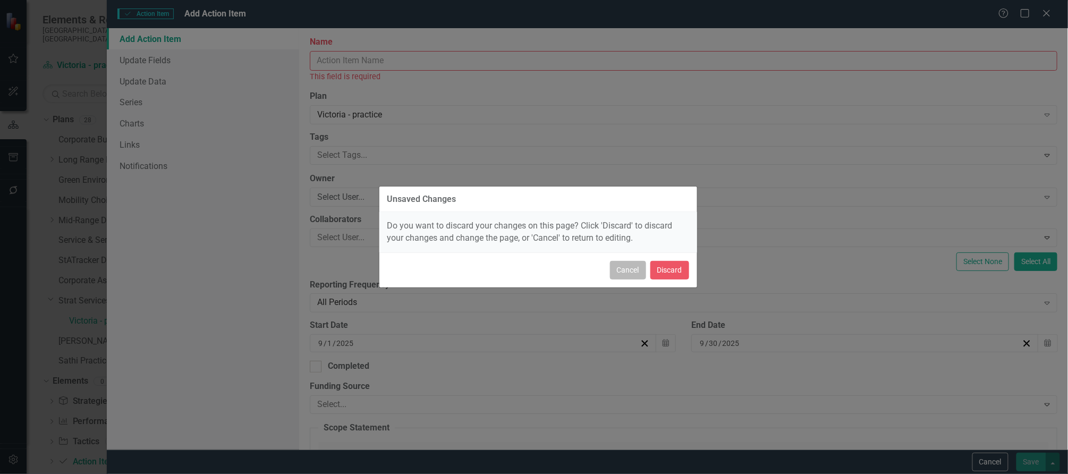
click at [622, 275] on button "Cancel" at bounding box center [628, 270] width 36 height 19
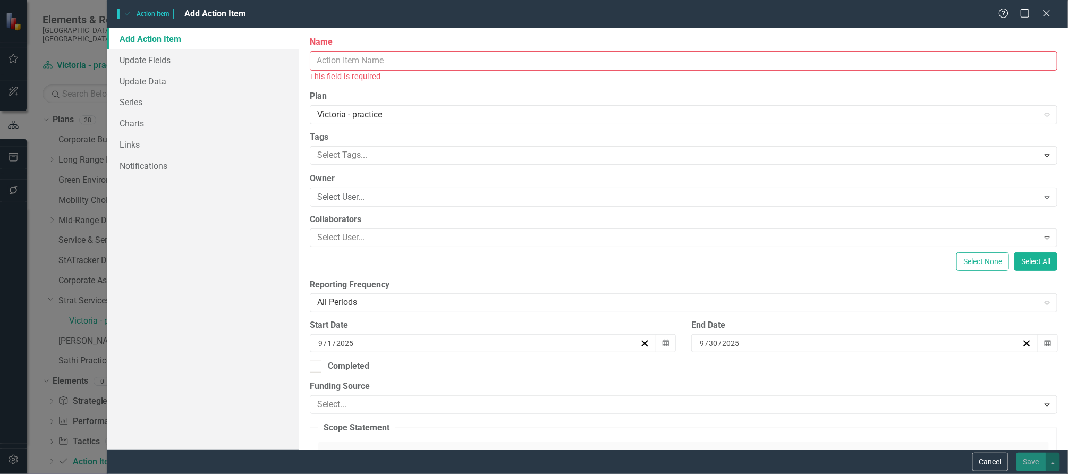
click at [256, 247] on div "Add Action Item Update Fields Update Data Series Charts Links Notifications" at bounding box center [203, 238] width 192 height 421
click at [991, 460] on button "Cancel" at bounding box center [990, 462] width 36 height 19
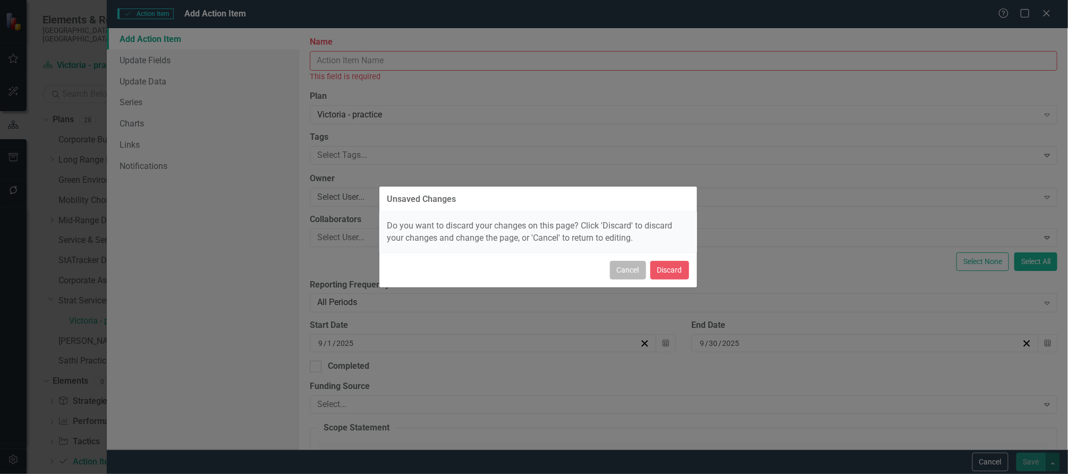
click at [631, 272] on button "Cancel" at bounding box center [628, 270] width 36 height 19
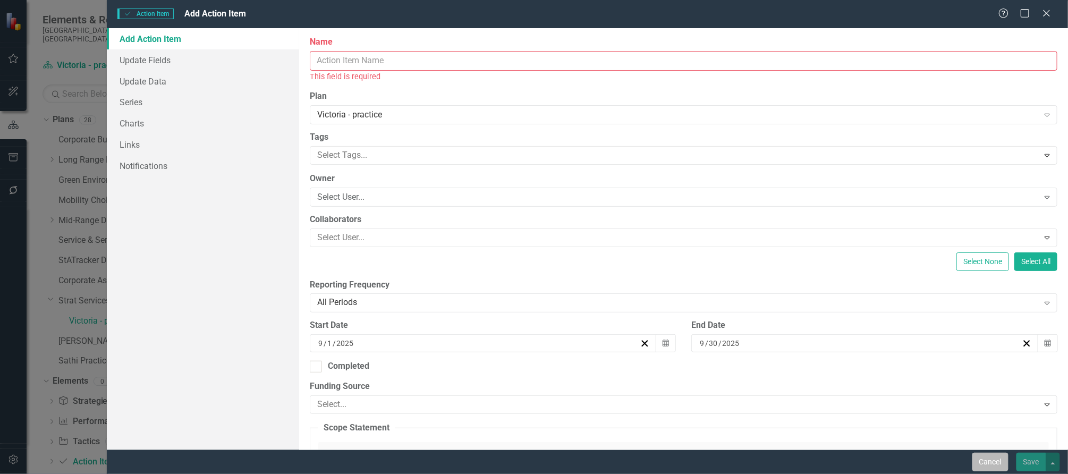
click at [992, 470] on button "Cancel" at bounding box center [990, 462] width 36 height 19
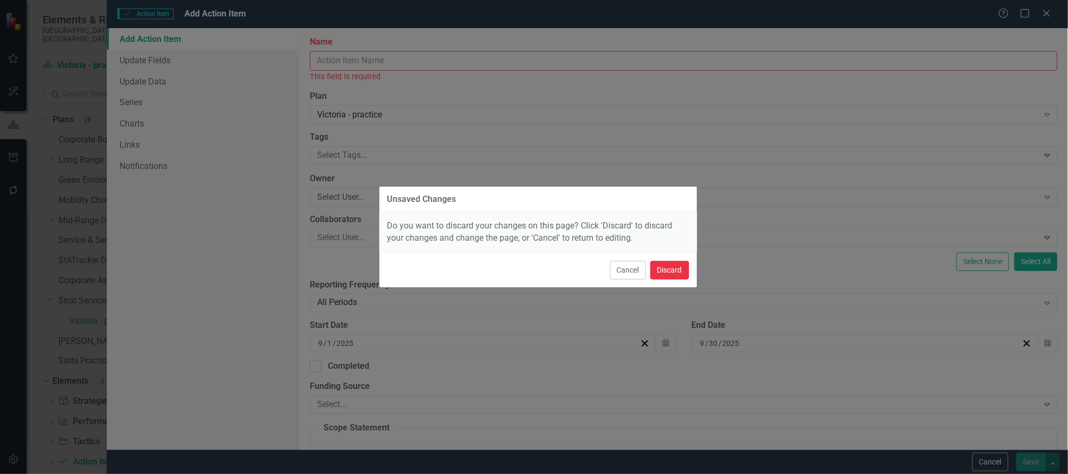
click at [672, 272] on button "Discard" at bounding box center [669, 270] width 39 height 19
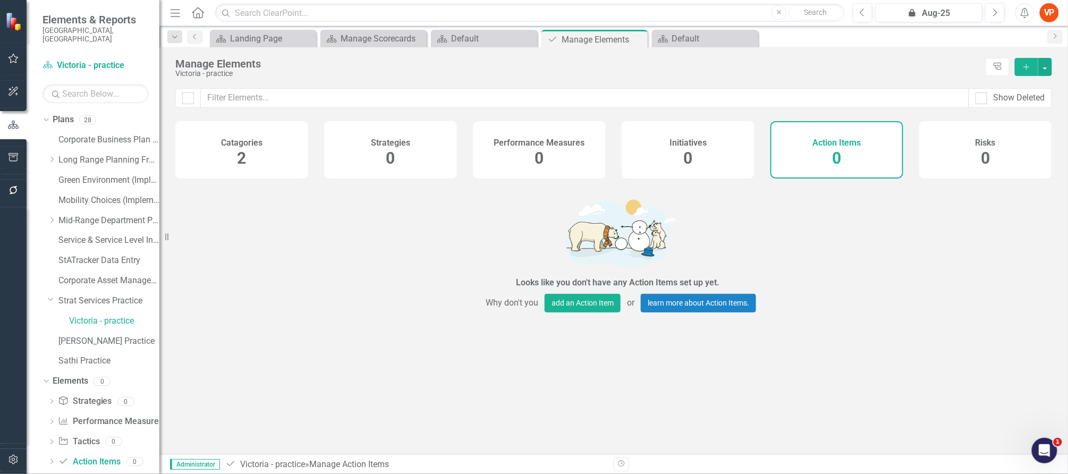
click at [250, 145] on h4 "Catagories" at bounding box center [241, 143] width 41 height 10
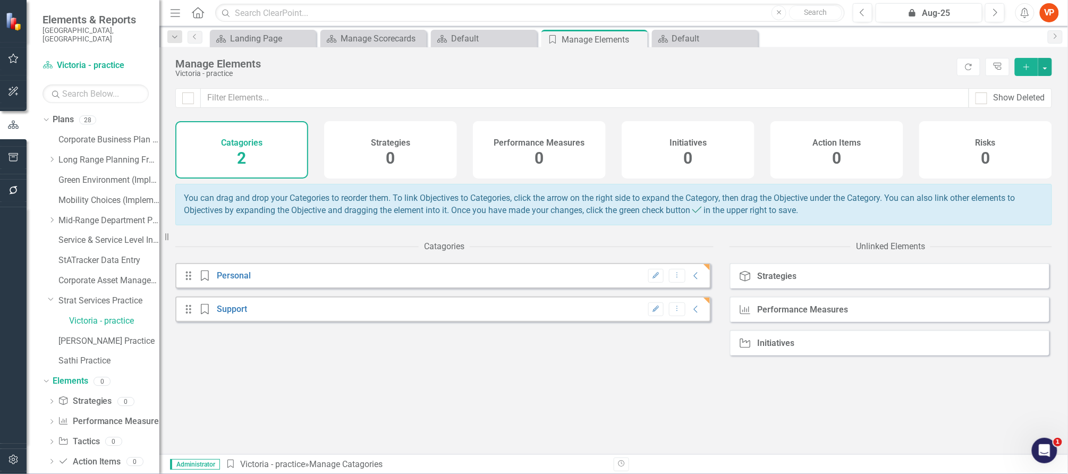
click at [648, 283] on button "Edit" at bounding box center [655, 276] width 15 height 14
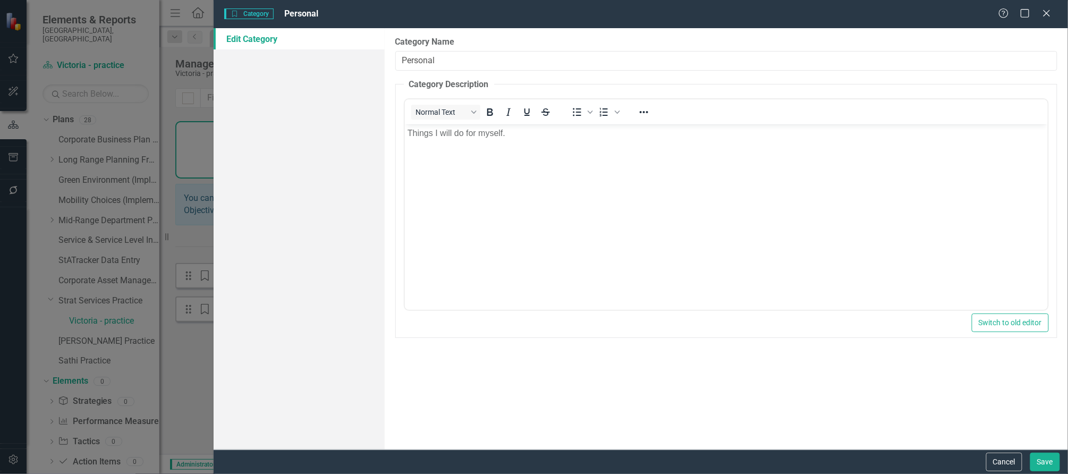
click at [996, 473] on div "Cancel Save" at bounding box center [641, 462] width 855 height 24
click at [999, 466] on button "Cancel" at bounding box center [1004, 462] width 36 height 19
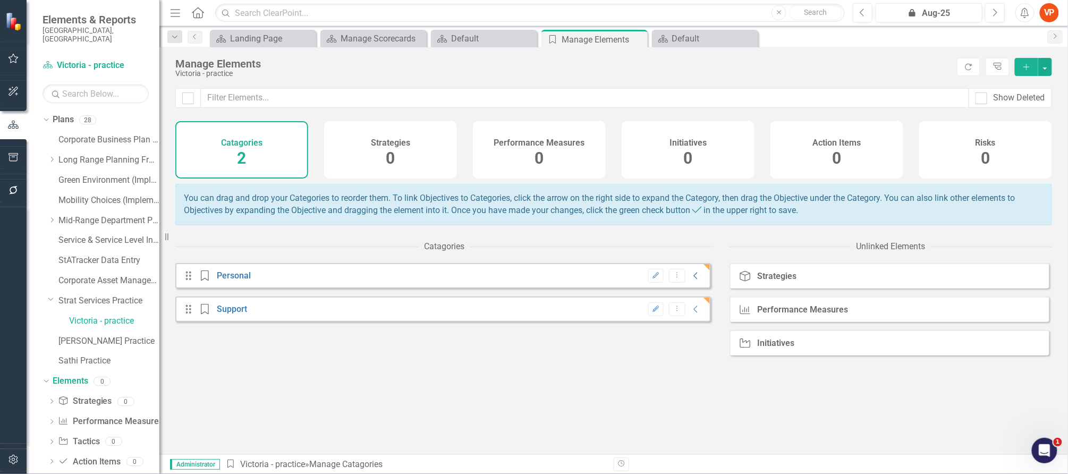
click at [691, 280] on icon "Collapse" at bounding box center [696, 276] width 11 height 9
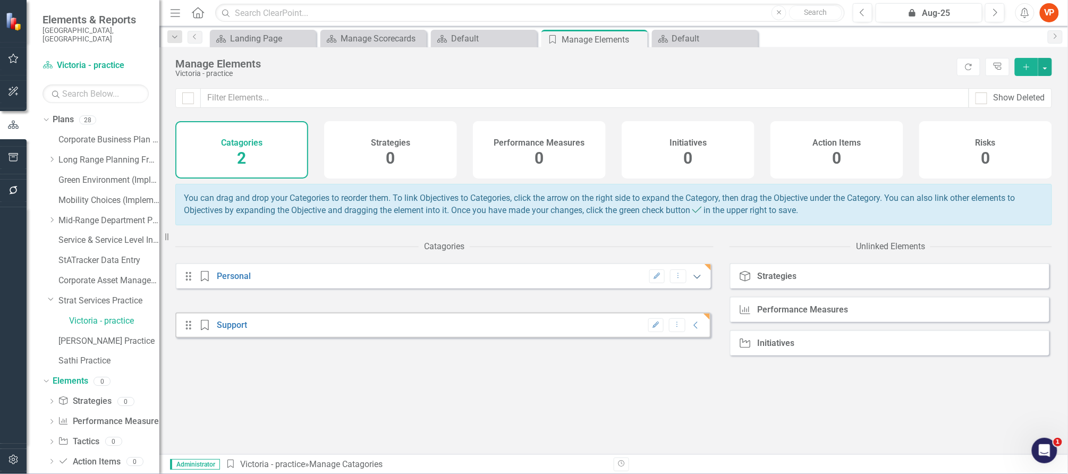
click at [692, 281] on icon "Expanded" at bounding box center [697, 276] width 11 height 9
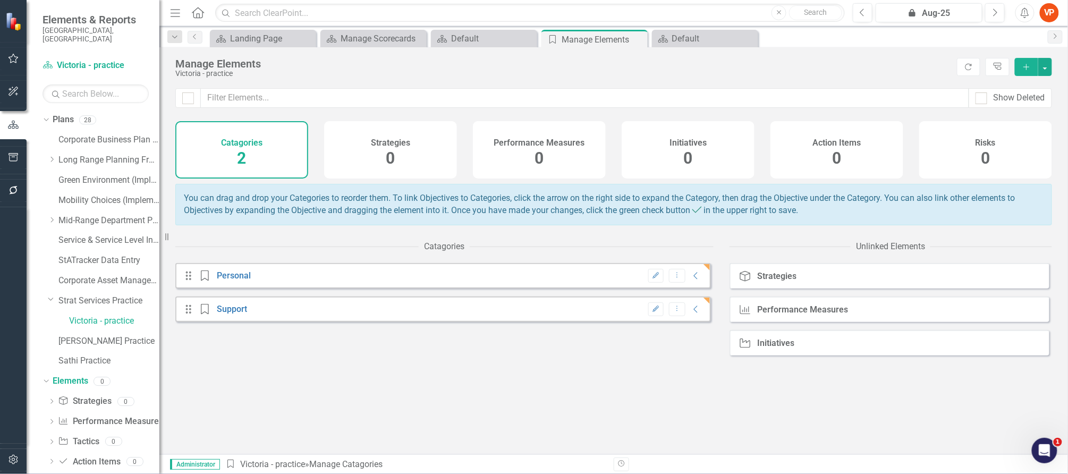
click at [648, 283] on button "Edit" at bounding box center [655, 276] width 15 height 14
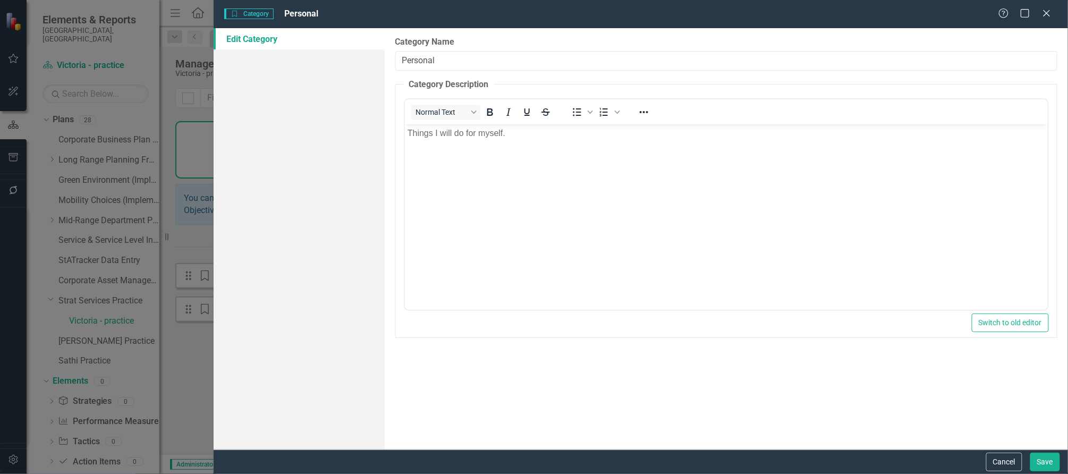
click at [985, 451] on div "Cancel Save" at bounding box center [641, 462] width 855 height 24
click at [1012, 463] on button "Cancel" at bounding box center [1004, 462] width 36 height 19
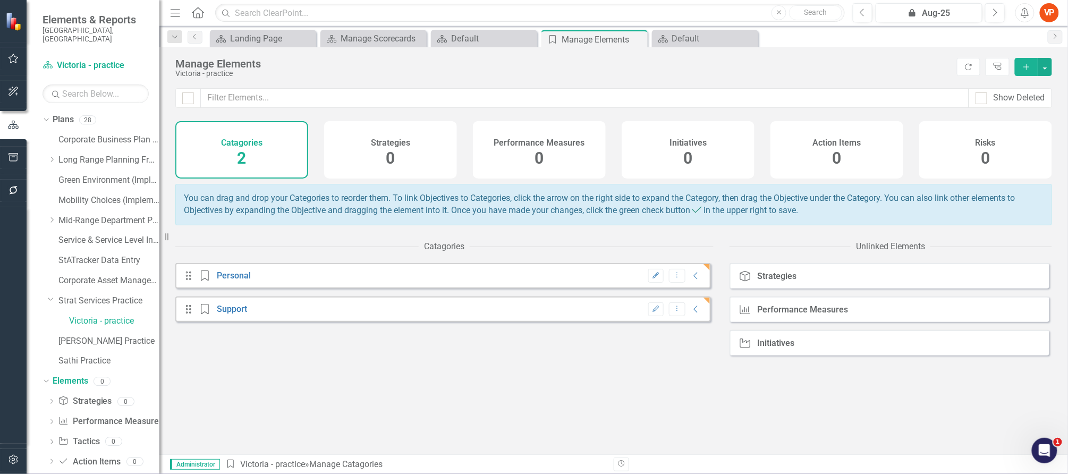
click at [815, 146] on h4 "Action Items" at bounding box center [837, 143] width 48 height 10
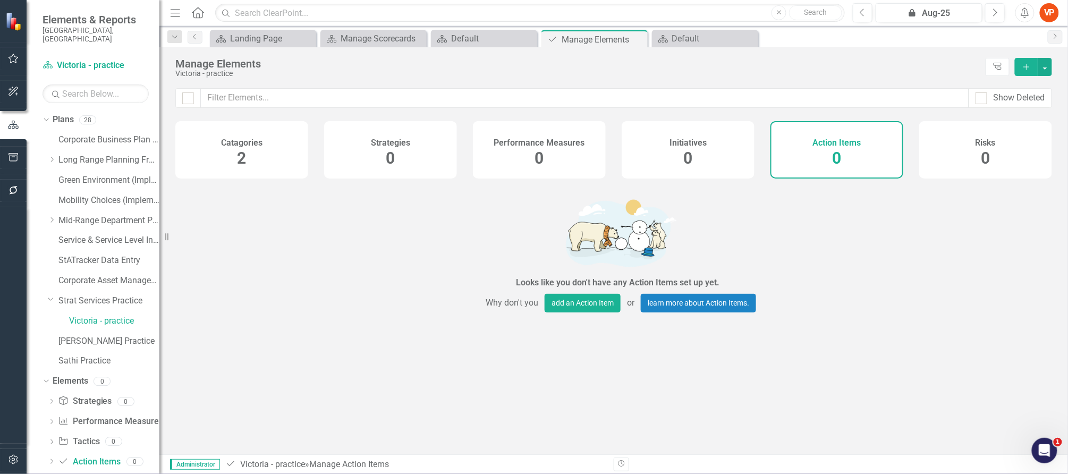
drag, startPoint x: 650, startPoint y: 136, endPoint x: 539, endPoint y: 154, distance: 112.5
click at [650, 136] on div "Initiatives 0" at bounding box center [688, 149] width 133 height 57
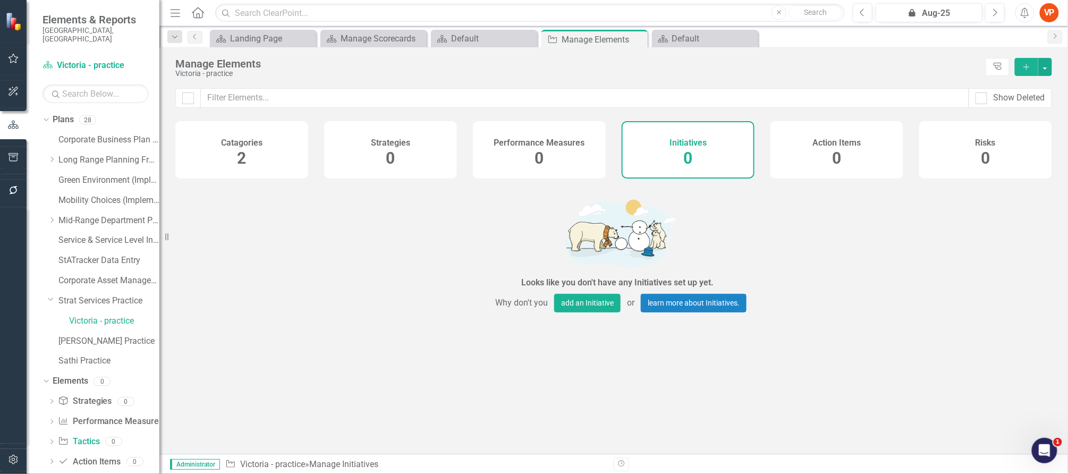
click at [422, 153] on div "Strategies 0" at bounding box center [390, 149] width 133 height 57
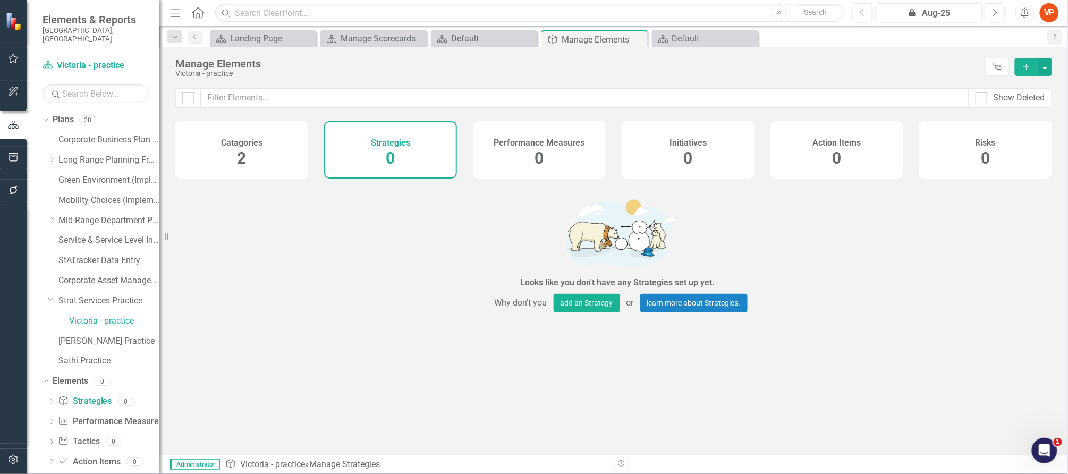
click at [1021, 151] on div "Risks 0" at bounding box center [985, 149] width 133 height 57
